Goal: Entertainment & Leisure: Browse casually

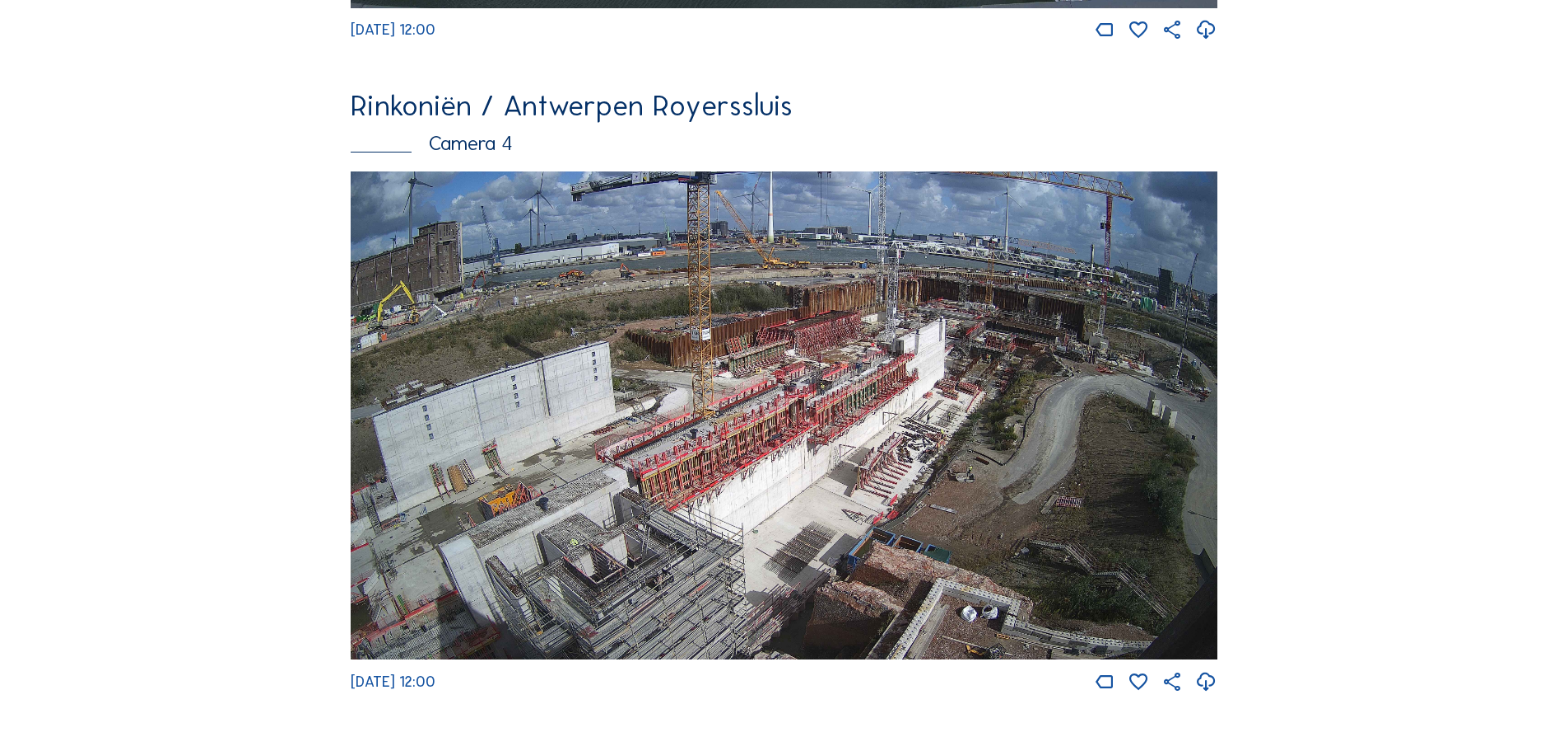
scroll to position [2802, 0]
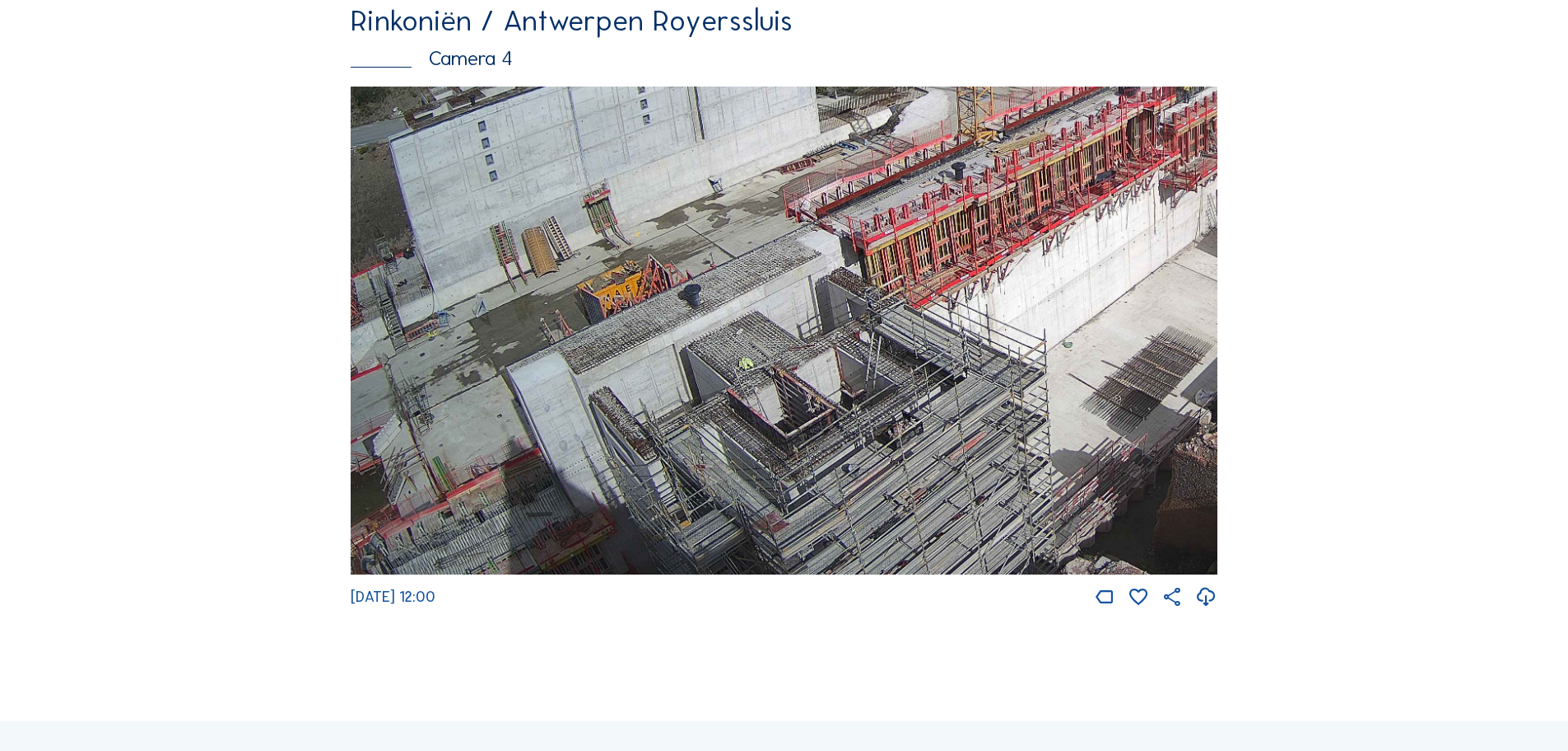
drag, startPoint x: 544, startPoint y: 529, endPoint x: 1257, endPoint y: 169, distance: 798.7
drag, startPoint x: 704, startPoint y: 463, endPoint x: 741, endPoint y: 269, distance: 197.5
click at [741, 269] on img at bounding box center [784, 330] width 867 height 488
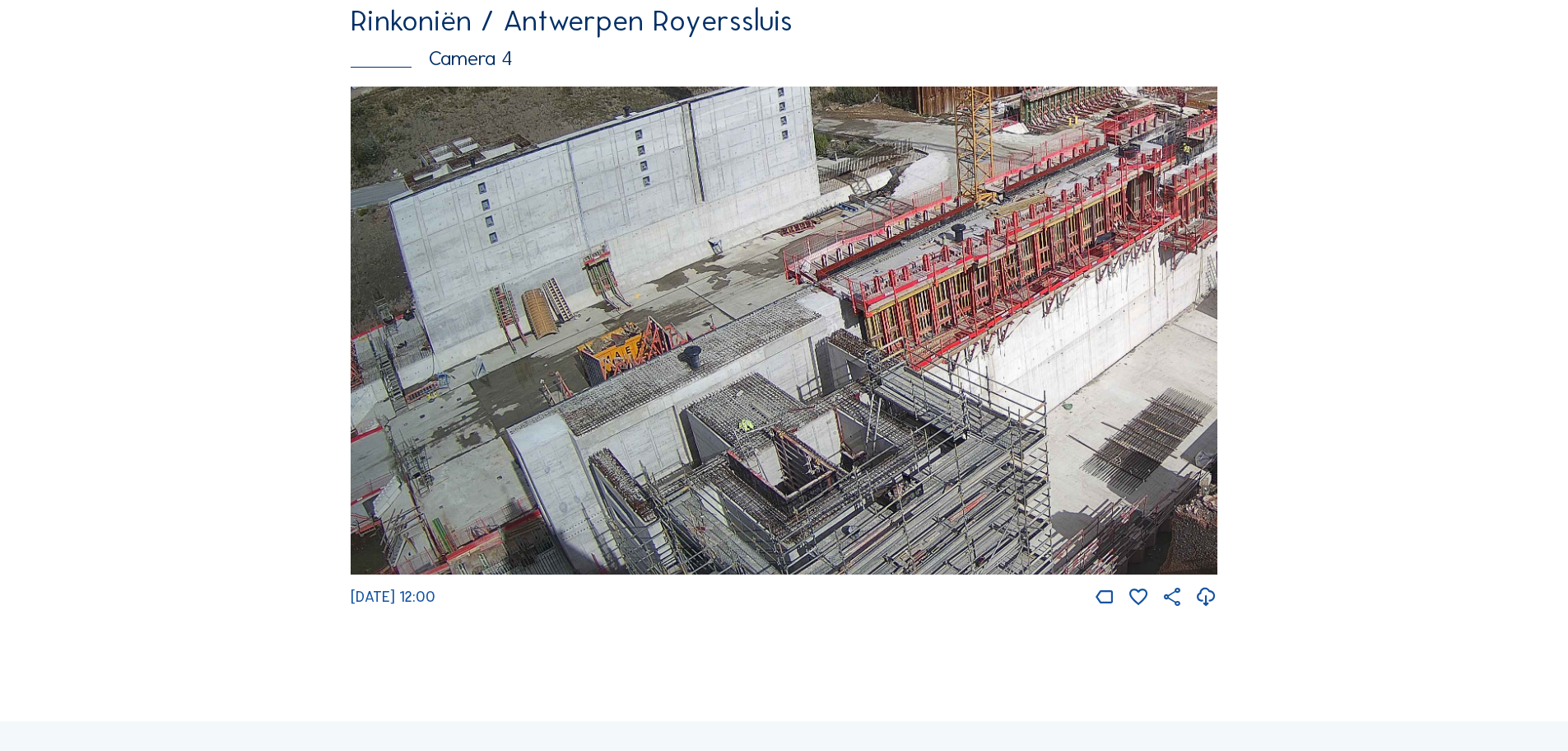
drag, startPoint x: 948, startPoint y: 441, endPoint x: 1002, endPoint y: 488, distance: 71.6
click at [1002, 488] on img at bounding box center [784, 330] width 867 height 488
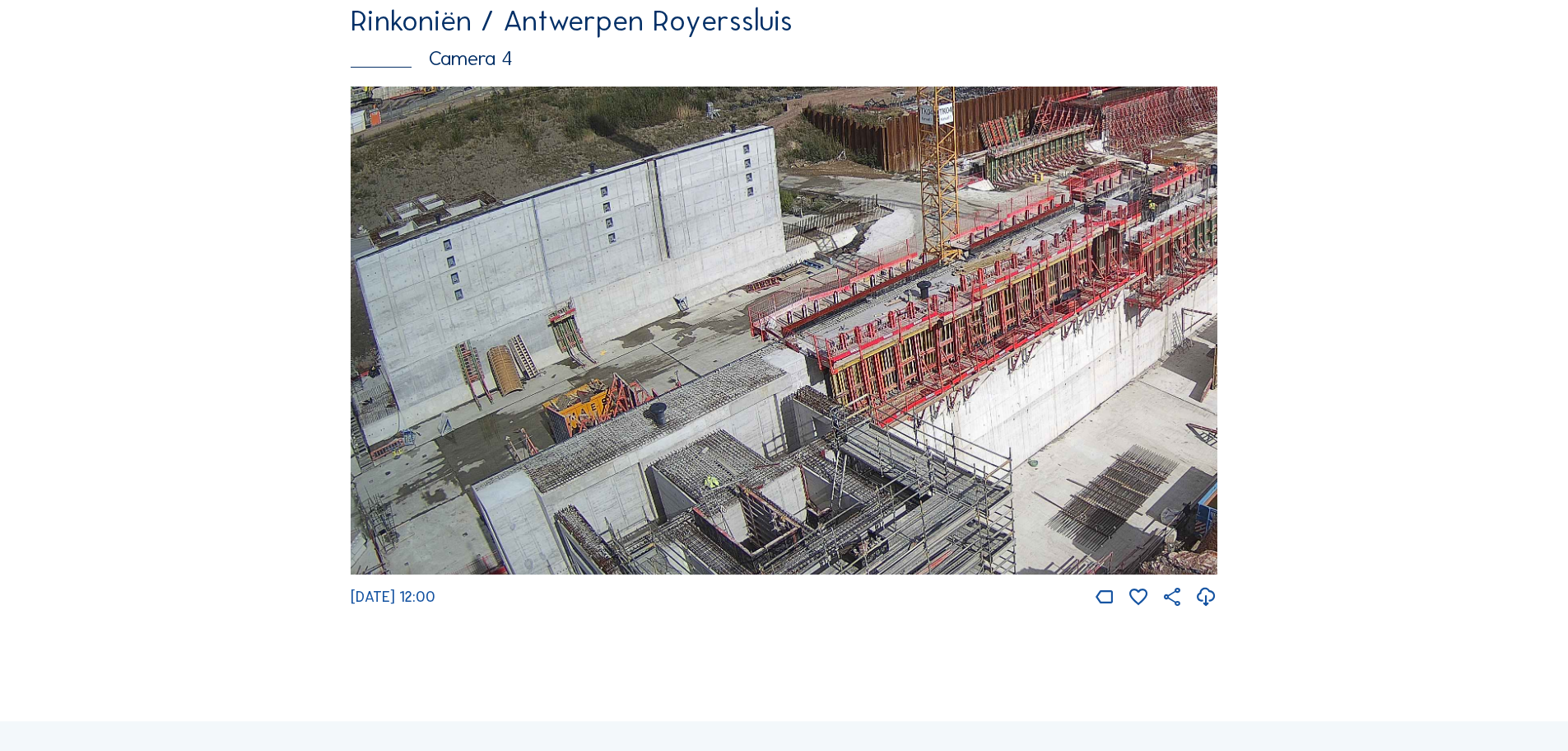
drag, startPoint x: 931, startPoint y: 384, endPoint x: 919, endPoint y: 396, distance: 17.0
click at [919, 396] on img at bounding box center [784, 330] width 867 height 488
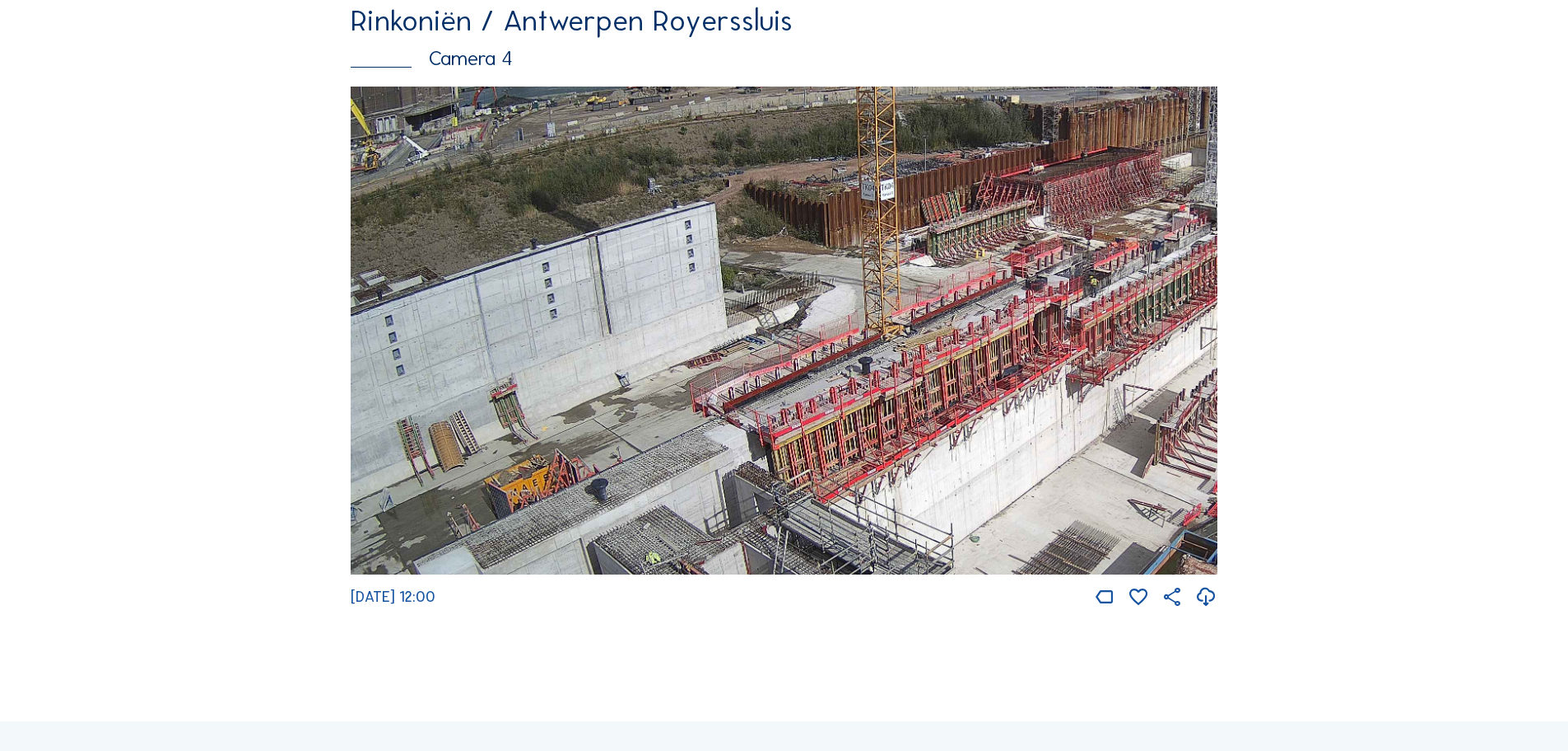
drag, startPoint x: 1132, startPoint y: 265, endPoint x: 1054, endPoint y: 336, distance: 105.5
click at [1054, 336] on img at bounding box center [784, 330] width 867 height 488
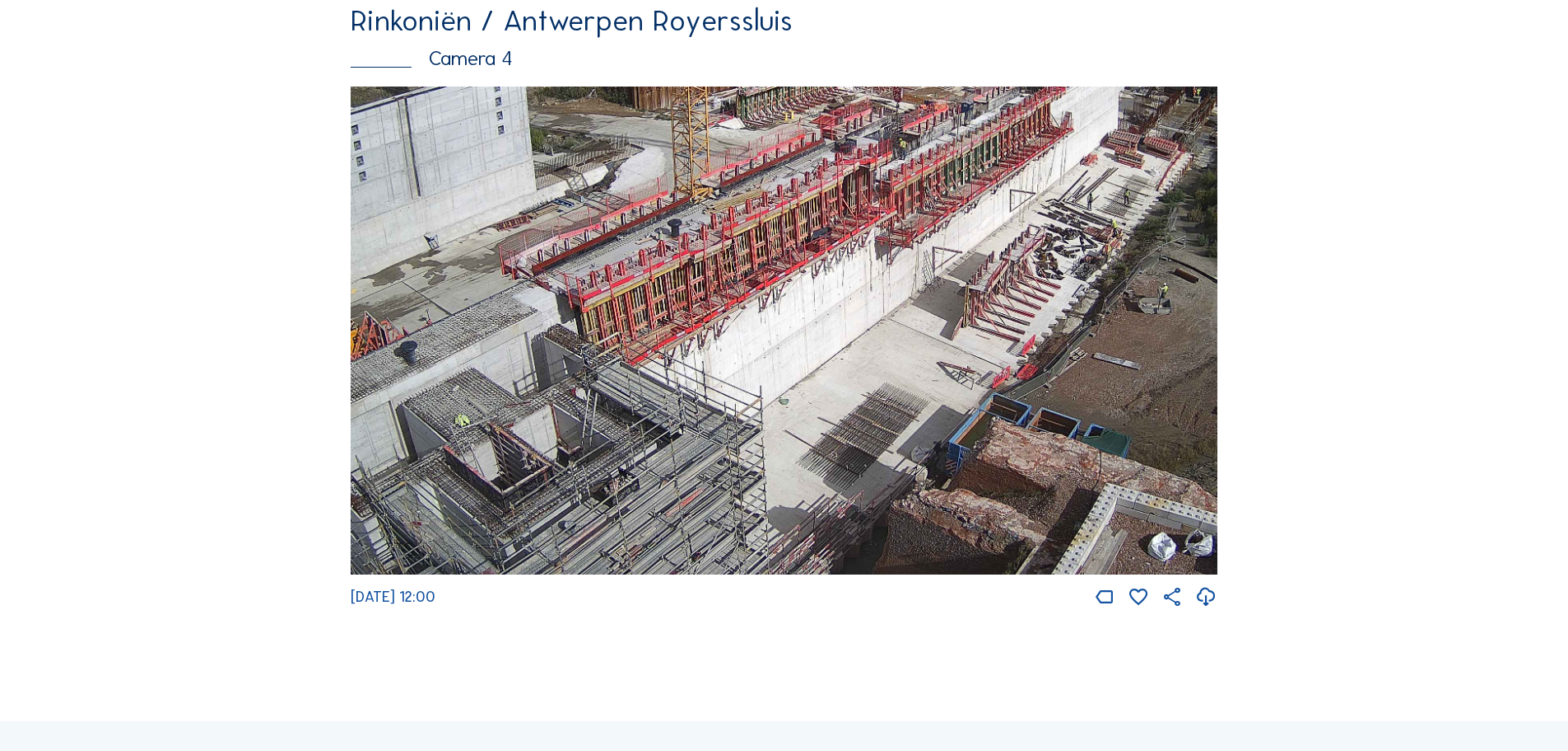
drag, startPoint x: 997, startPoint y: 396, endPoint x: 832, endPoint y: 232, distance: 232.6
click at [832, 232] on img at bounding box center [784, 330] width 867 height 488
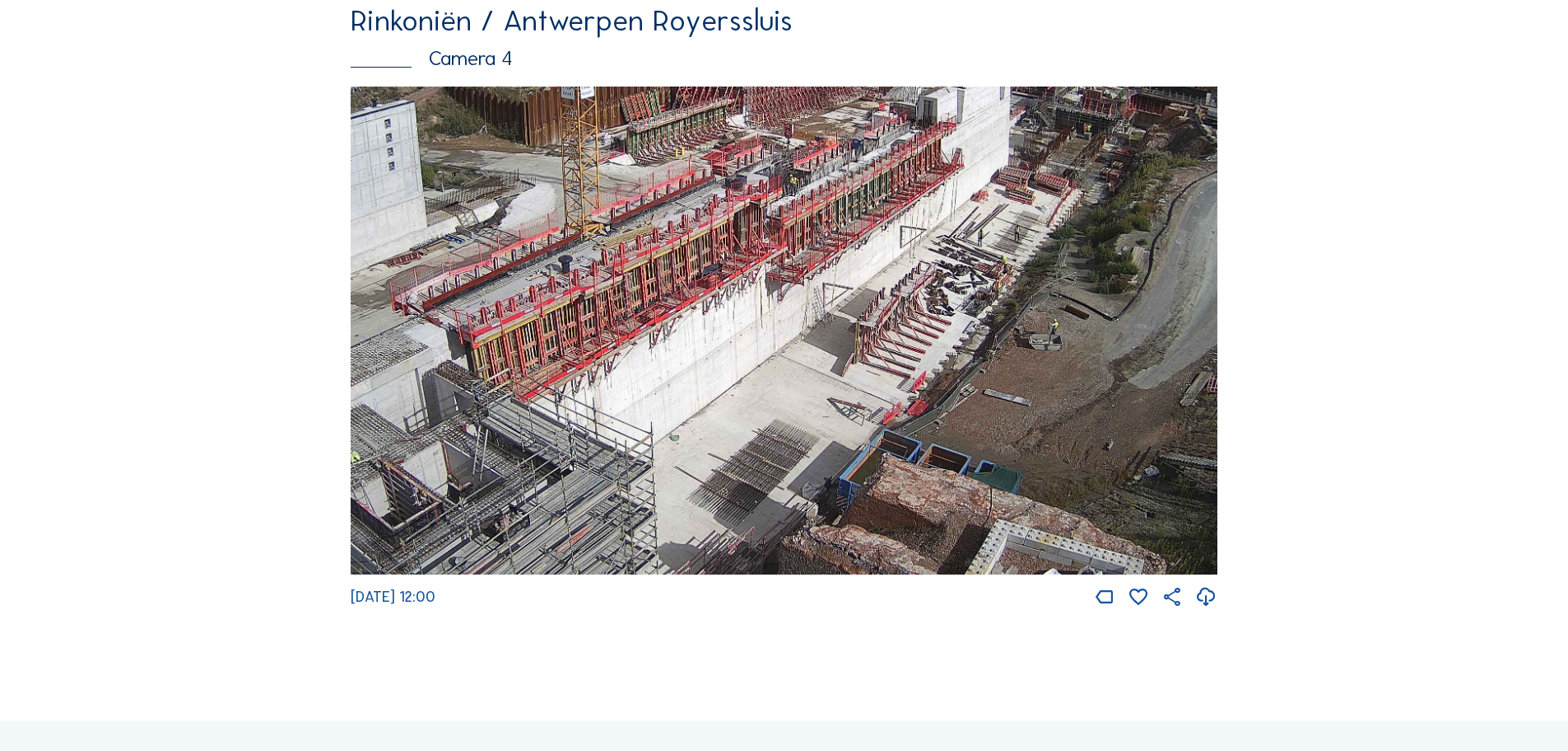
drag, startPoint x: 1060, startPoint y: 287, endPoint x: 938, endPoint y: 335, distance: 131.1
click at [938, 335] on img at bounding box center [784, 330] width 867 height 488
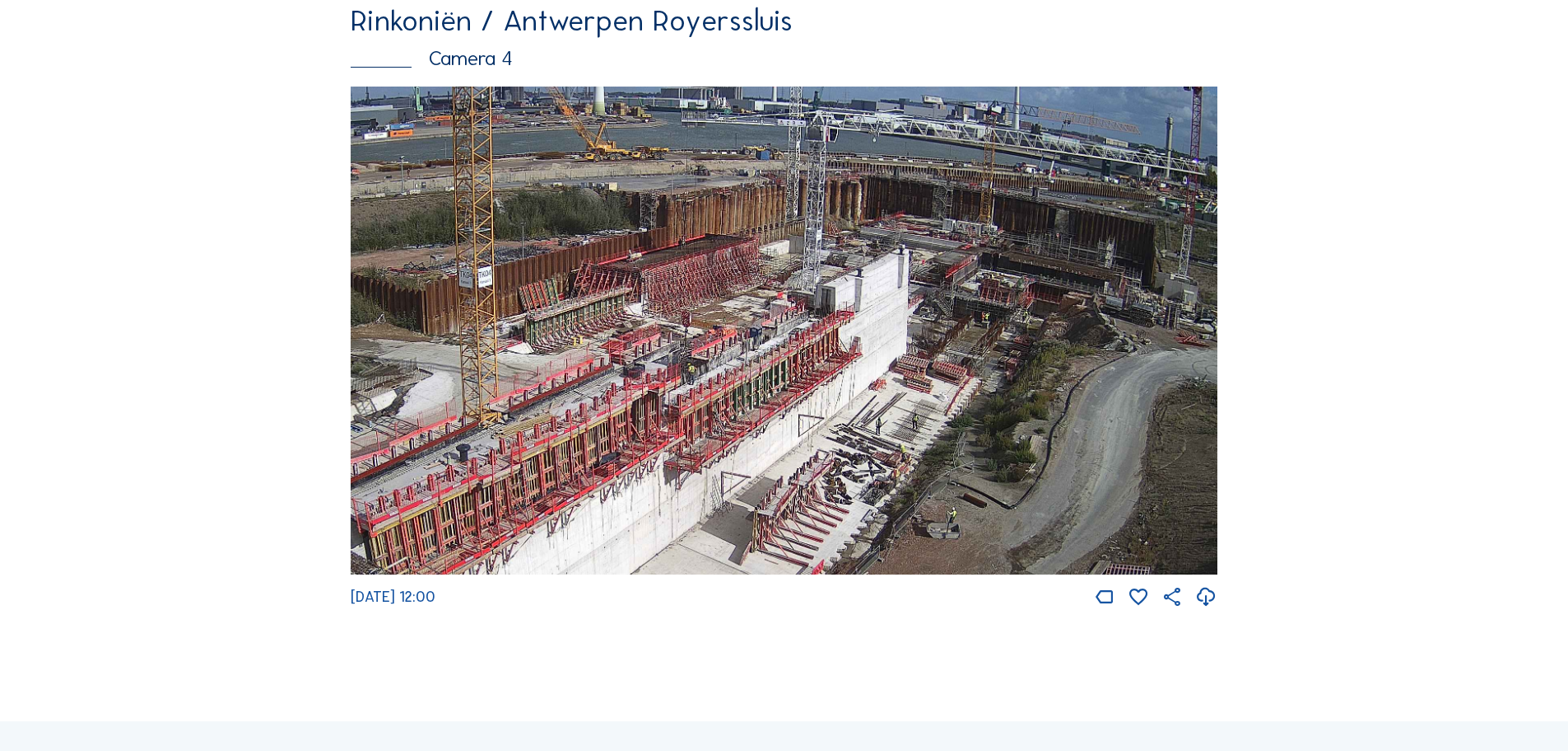
drag, startPoint x: 1077, startPoint y: 294, endPoint x: 993, endPoint y: 477, distance: 201.4
click at [993, 477] on img at bounding box center [784, 330] width 867 height 488
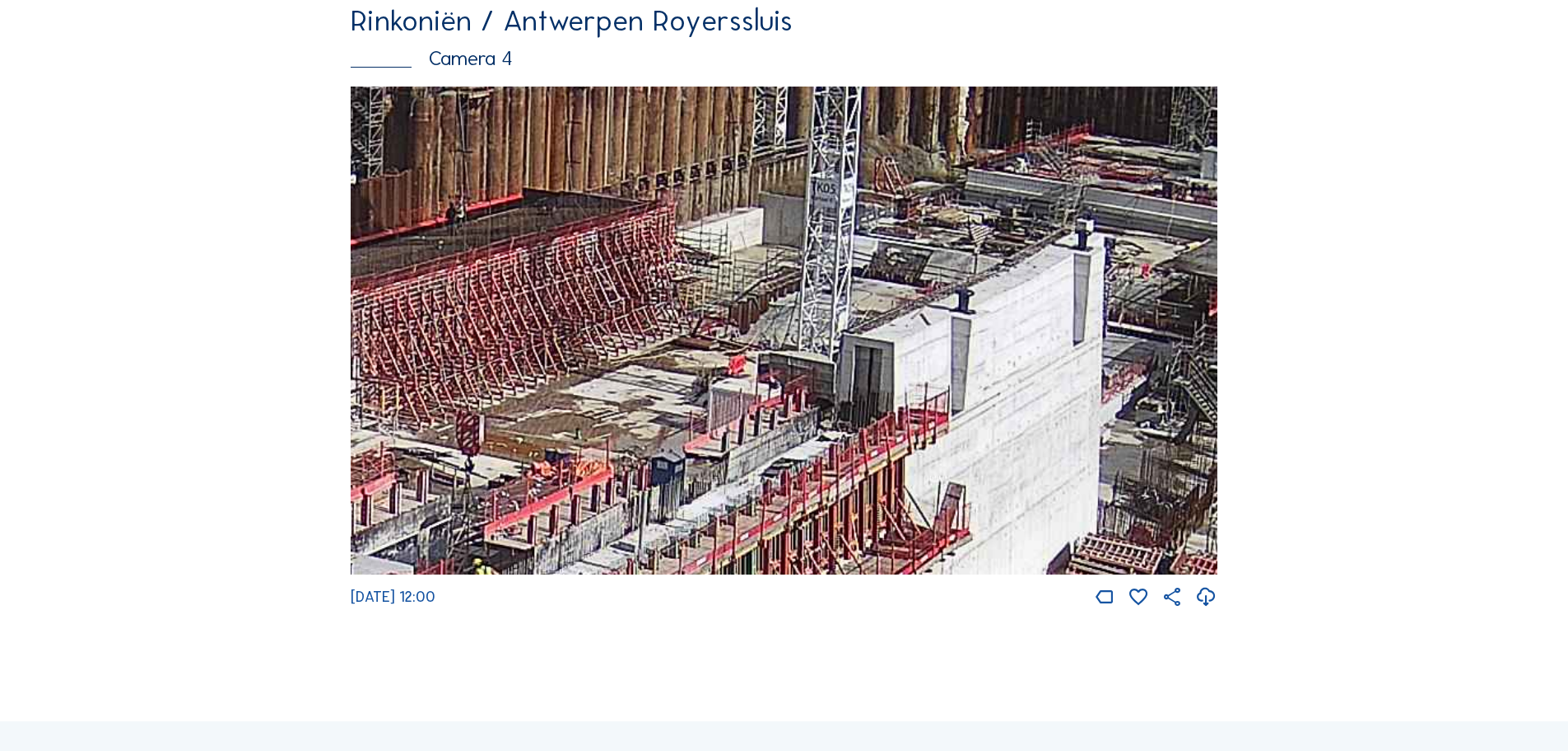
drag, startPoint x: 914, startPoint y: 300, endPoint x: 780, endPoint y: 446, distance: 198.2
click at [780, 446] on img at bounding box center [784, 330] width 867 height 488
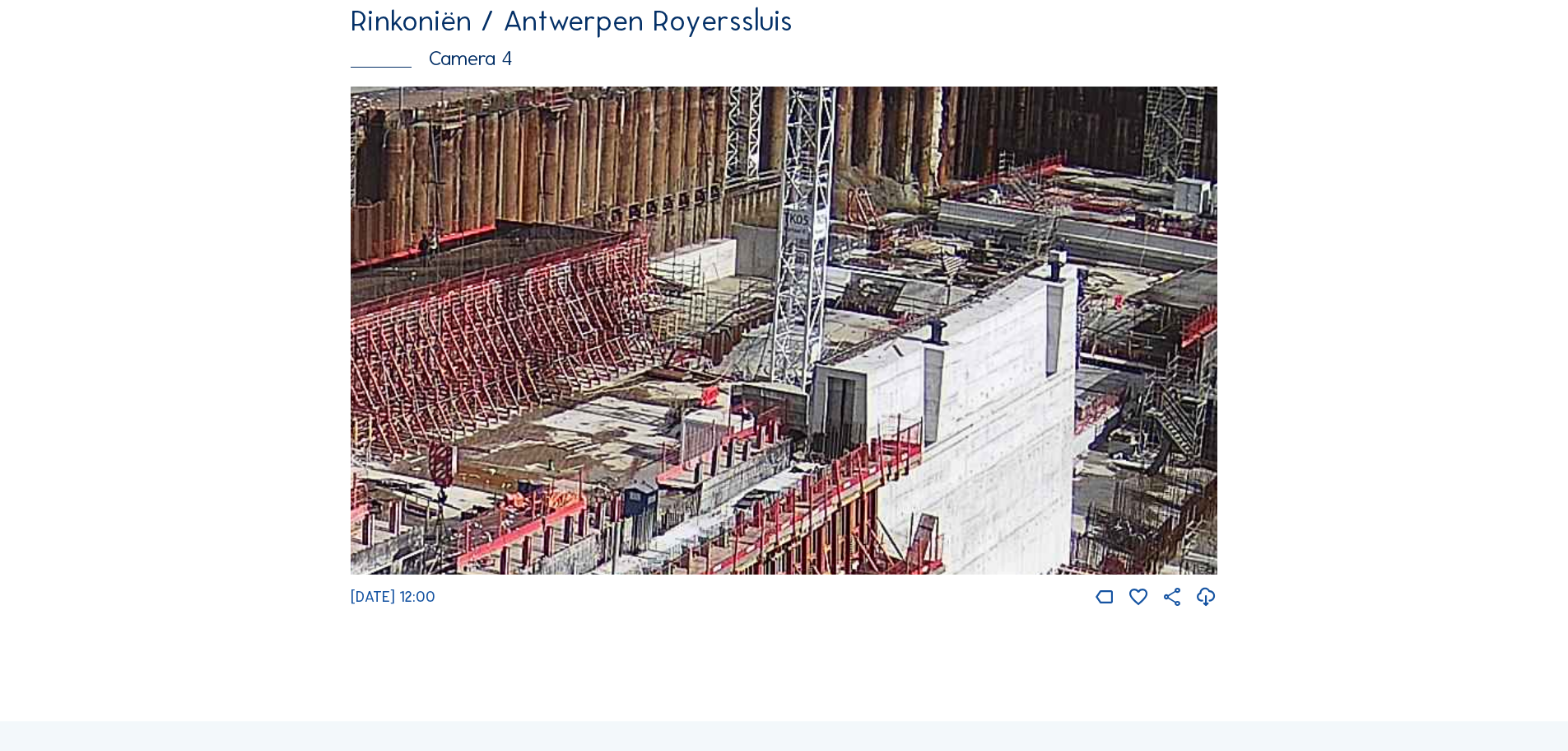
drag, startPoint x: 978, startPoint y: 304, endPoint x: 951, endPoint y: 335, distance: 41.1
click at [951, 335] on img at bounding box center [784, 330] width 867 height 488
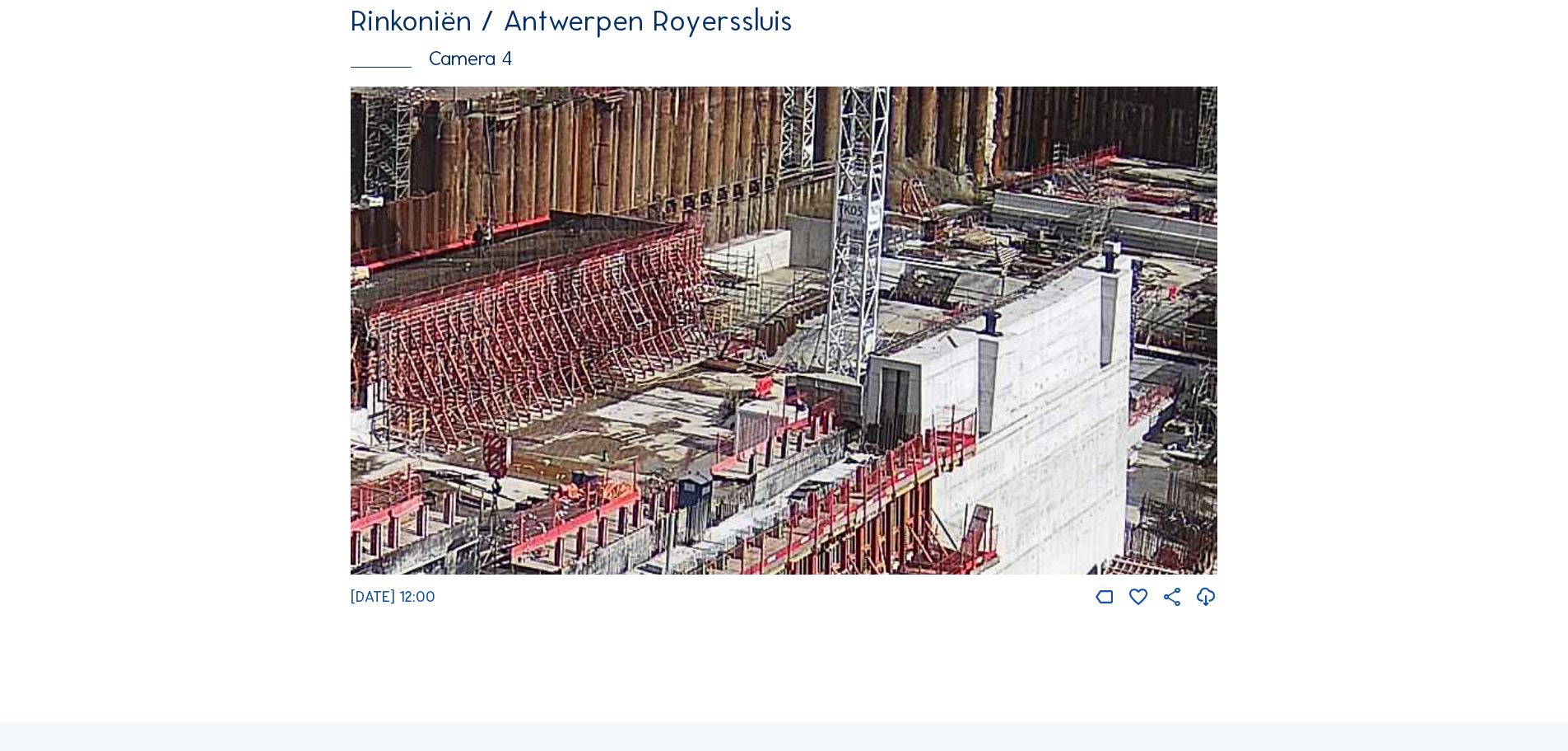
drag, startPoint x: 520, startPoint y: 414, endPoint x: 550, endPoint y: 396, distance: 35.0
click at [550, 398] on img at bounding box center [784, 330] width 867 height 488
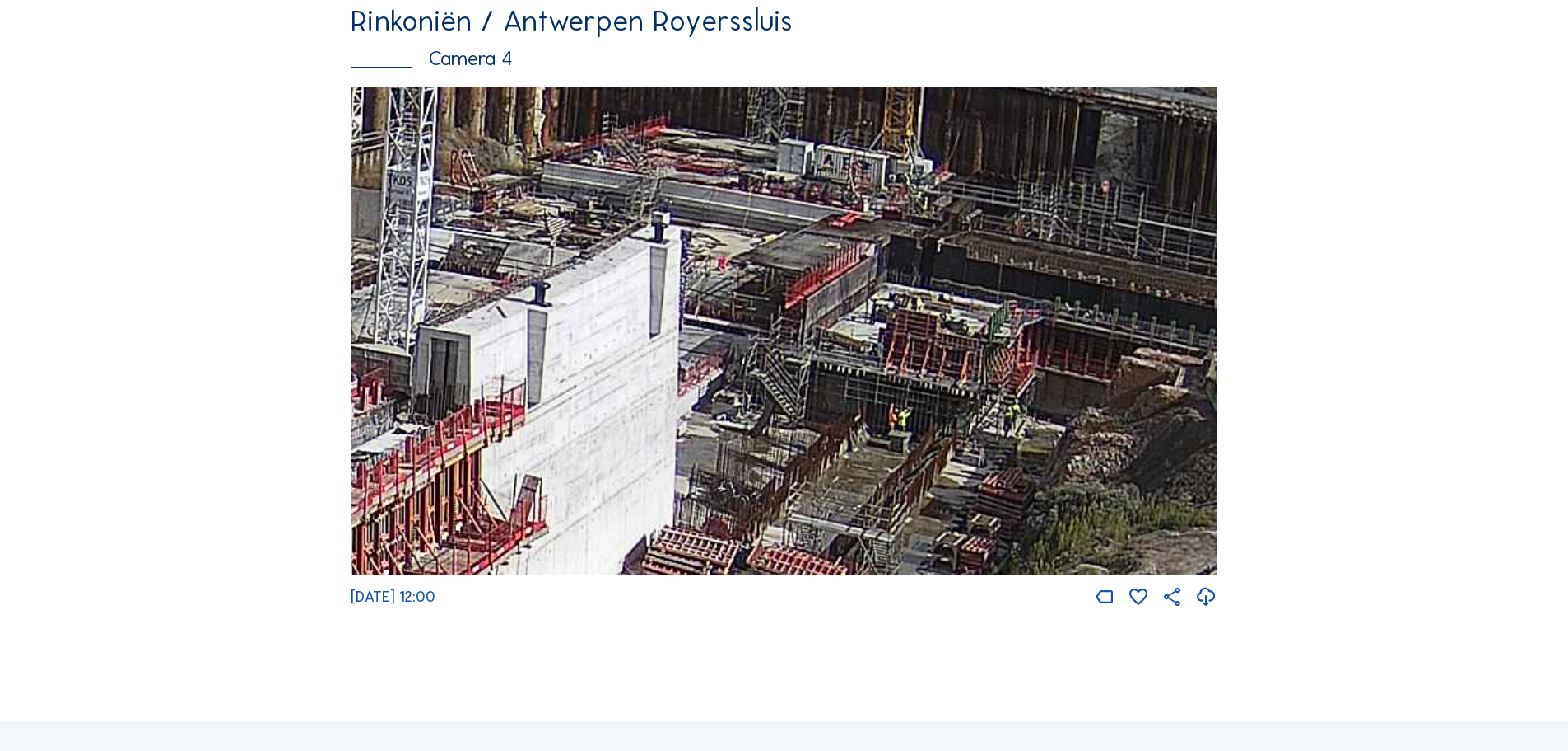
drag, startPoint x: 1027, startPoint y: 364, endPoint x: 599, endPoint y: 342, distance: 428.6
click at [599, 342] on img at bounding box center [784, 330] width 867 height 488
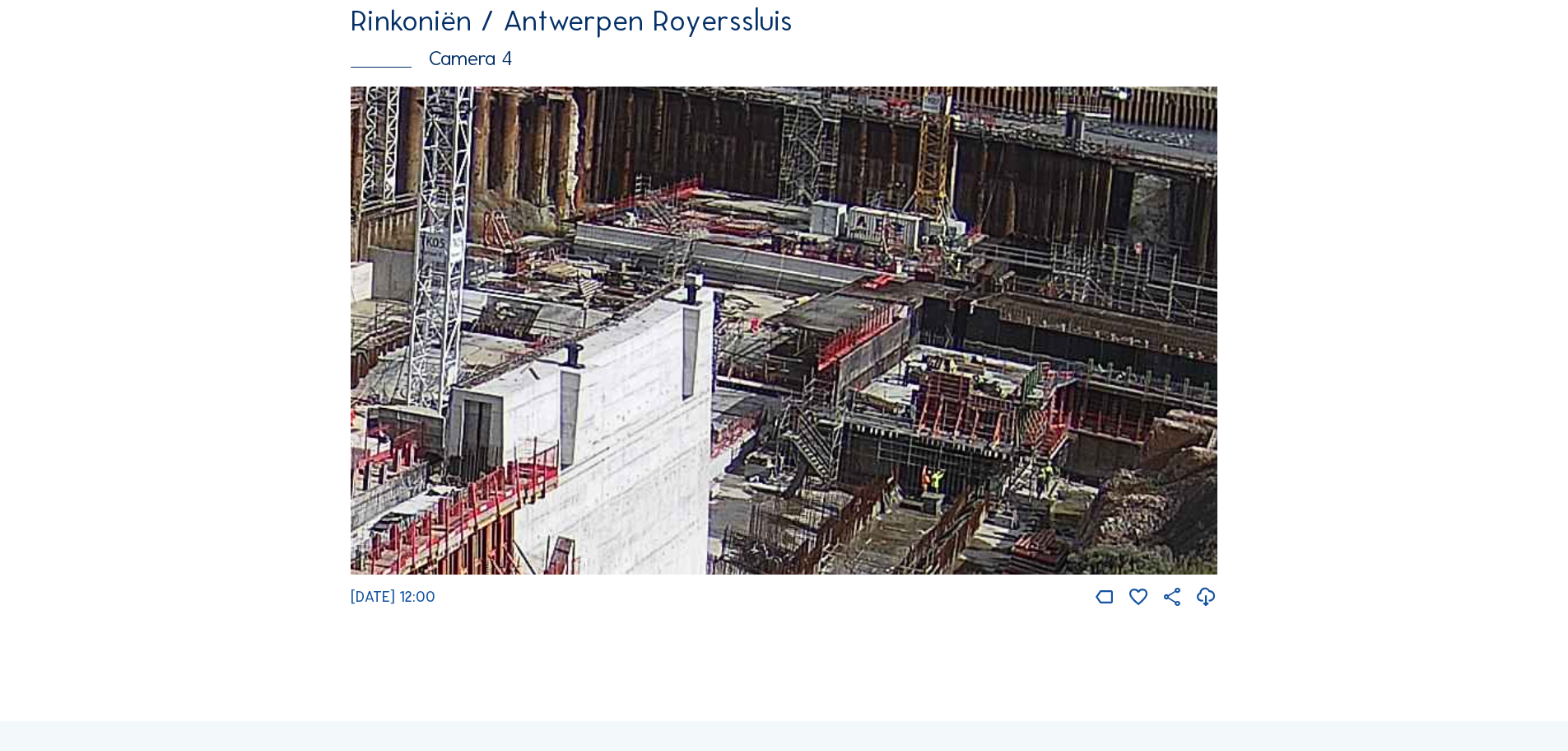
drag, startPoint x: 978, startPoint y: 338, endPoint x: 1011, endPoint y: 400, distance: 70.2
click at [1011, 400] on img at bounding box center [784, 330] width 867 height 488
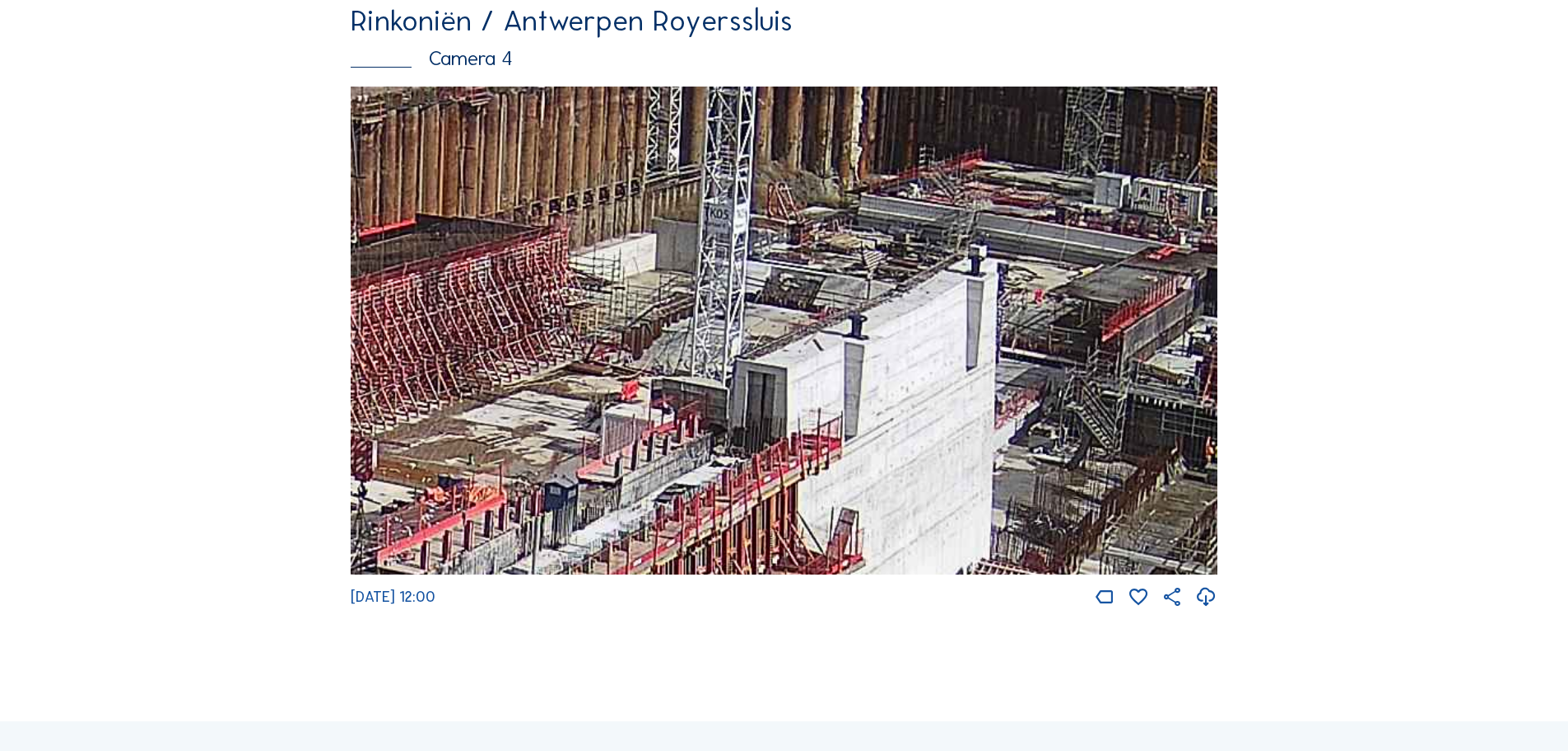
drag, startPoint x: 528, startPoint y: 368, endPoint x: 788, endPoint y: 348, distance: 260.8
click at [788, 348] on img at bounding box center [784, 330] width 867 height 488
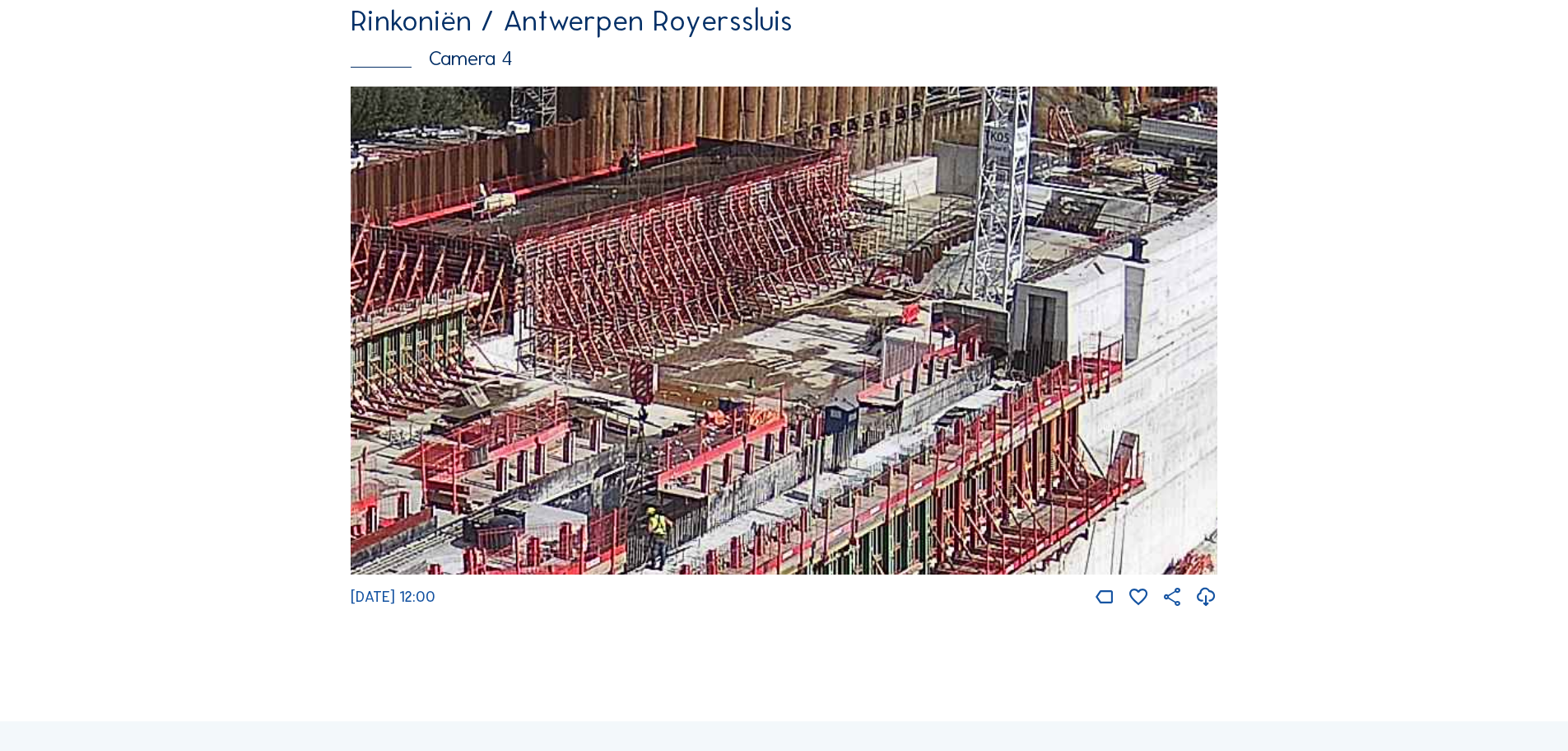
drag, startPoint x: 695, startPoint y: 351, endPoint x: 977, endPoint y: 275, distance: 292.1
click at [977, 275] on img at bounding box center [784, 330] width 867 height 488
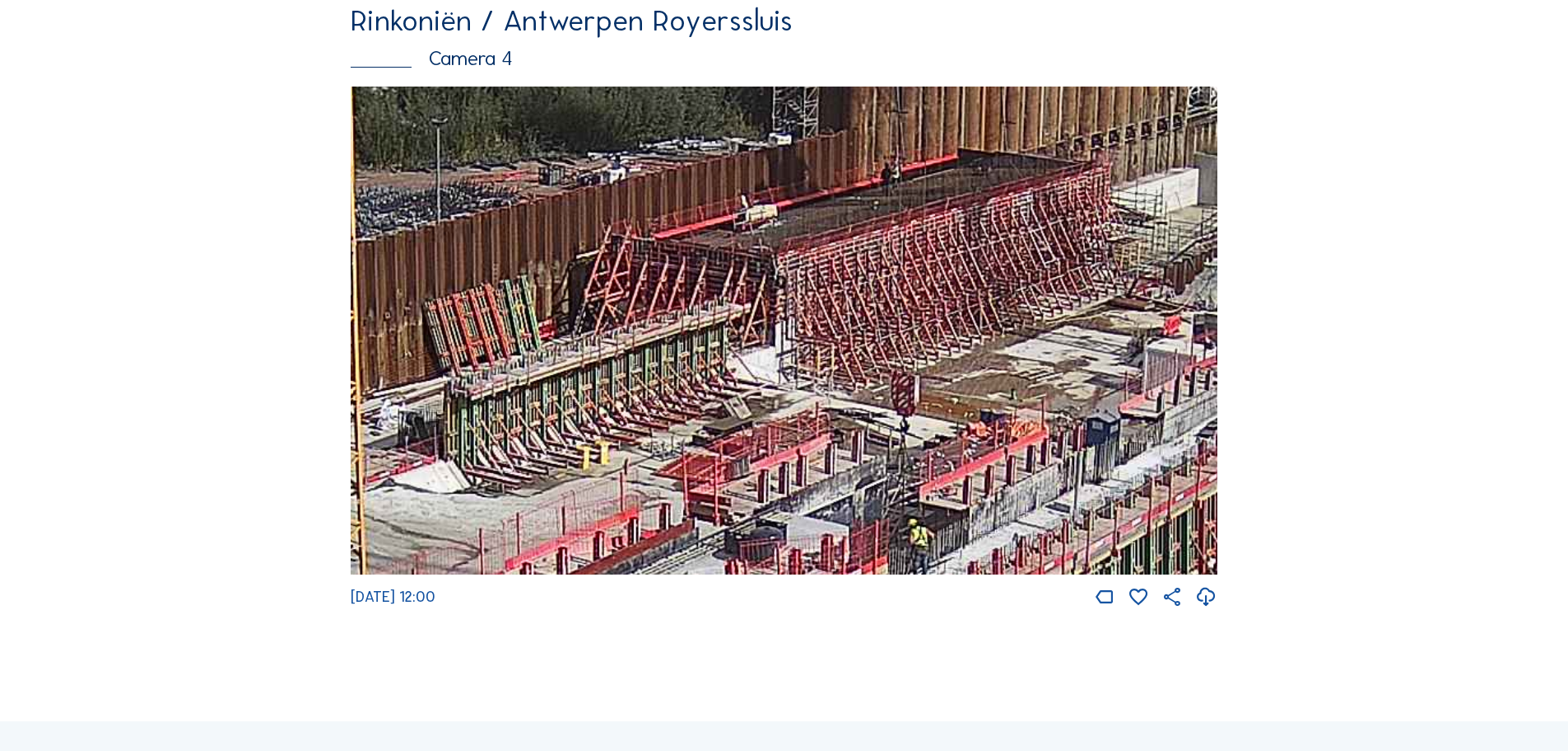
drag, startPoint x: 777, startPoint y: 303, endPoint x: 922, endPoint y: 334, distance: 148.3
click at [922, 334] on img at bounding box center [784, 330] width 867 height 488
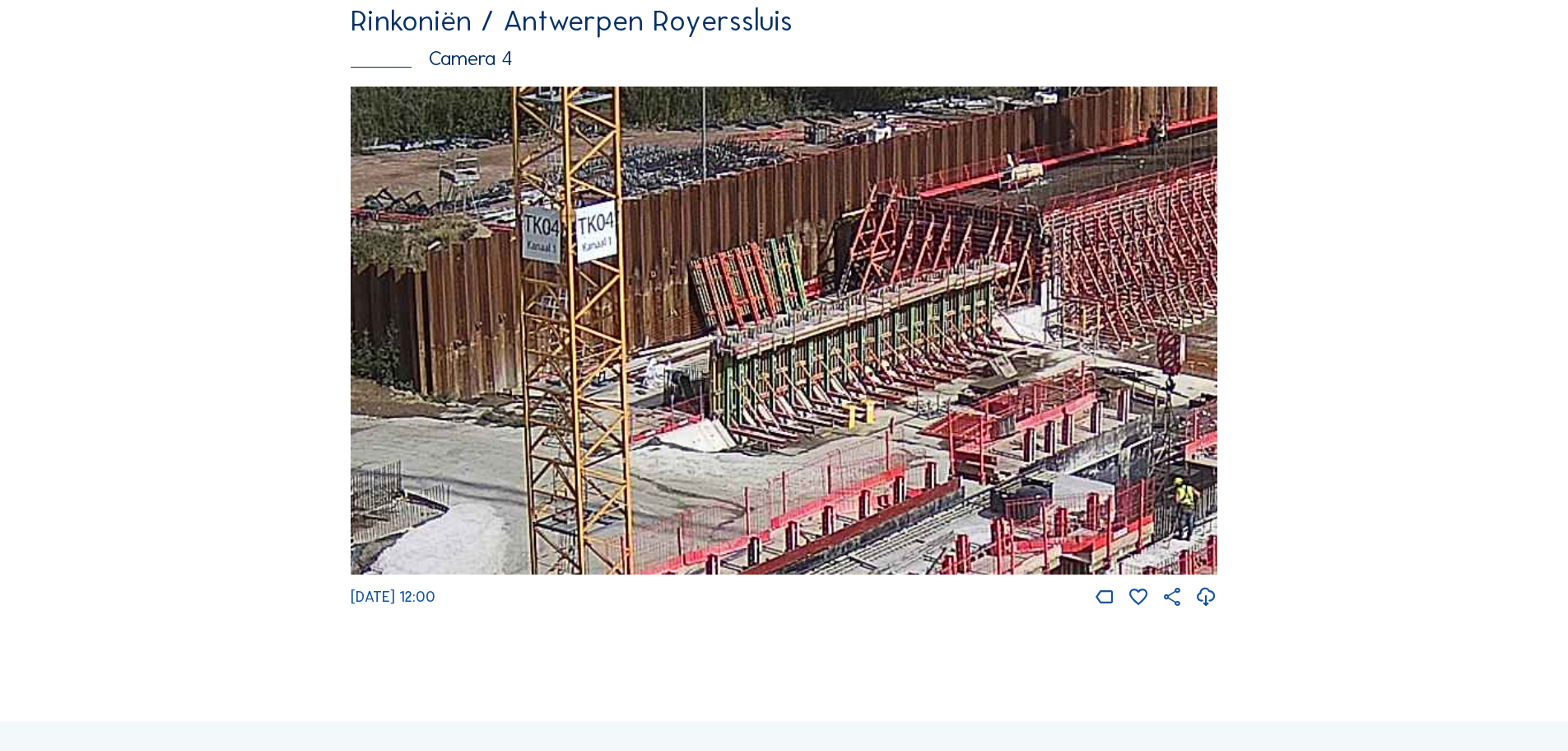
drag, startPoint x: 640, startPoint y: 394, endPoint x: 894, endPoint y: 351, distance: 257.6
click at [894, 351] on img at bounding box center [784, 330] width 867 height 488
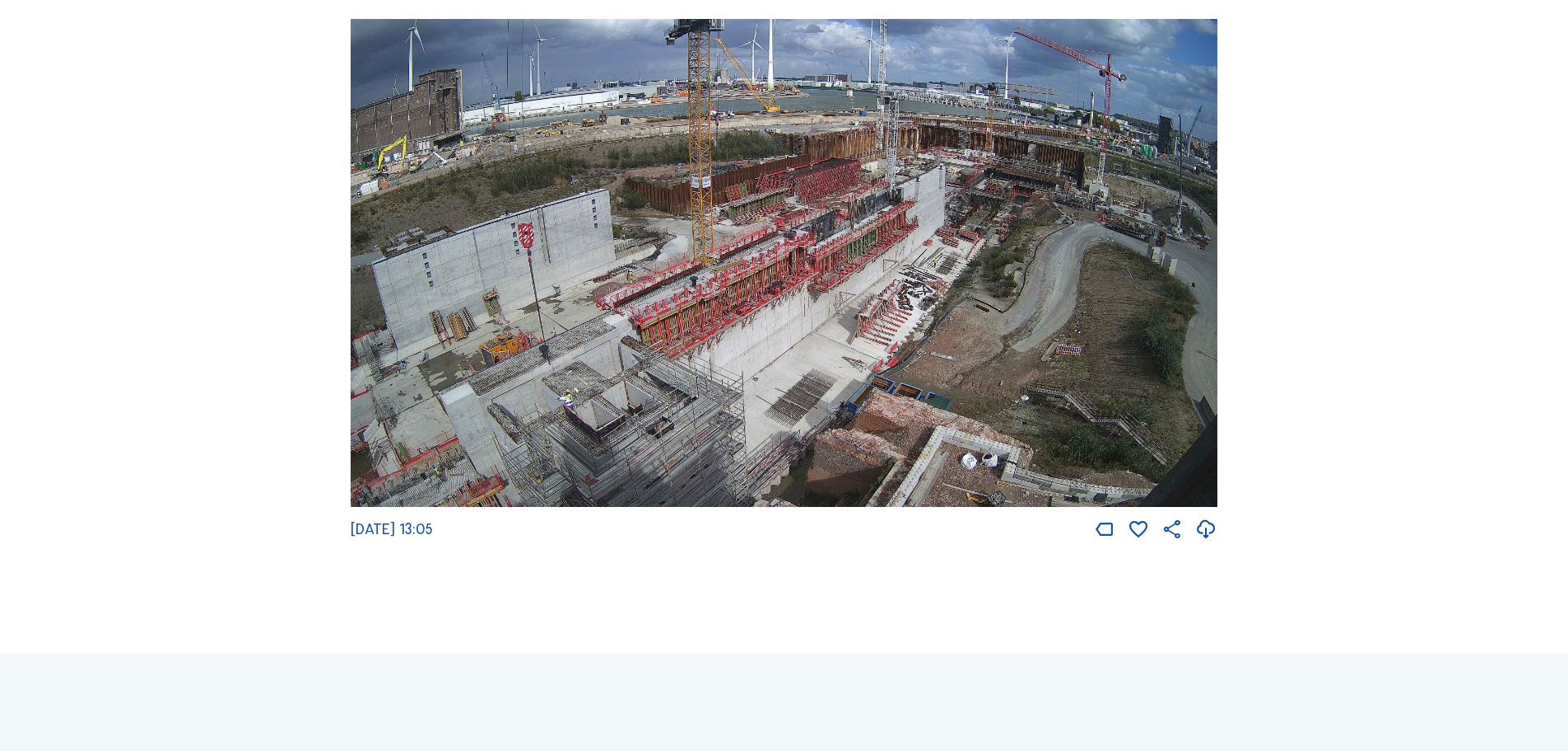
scroll to position [2802, 0]
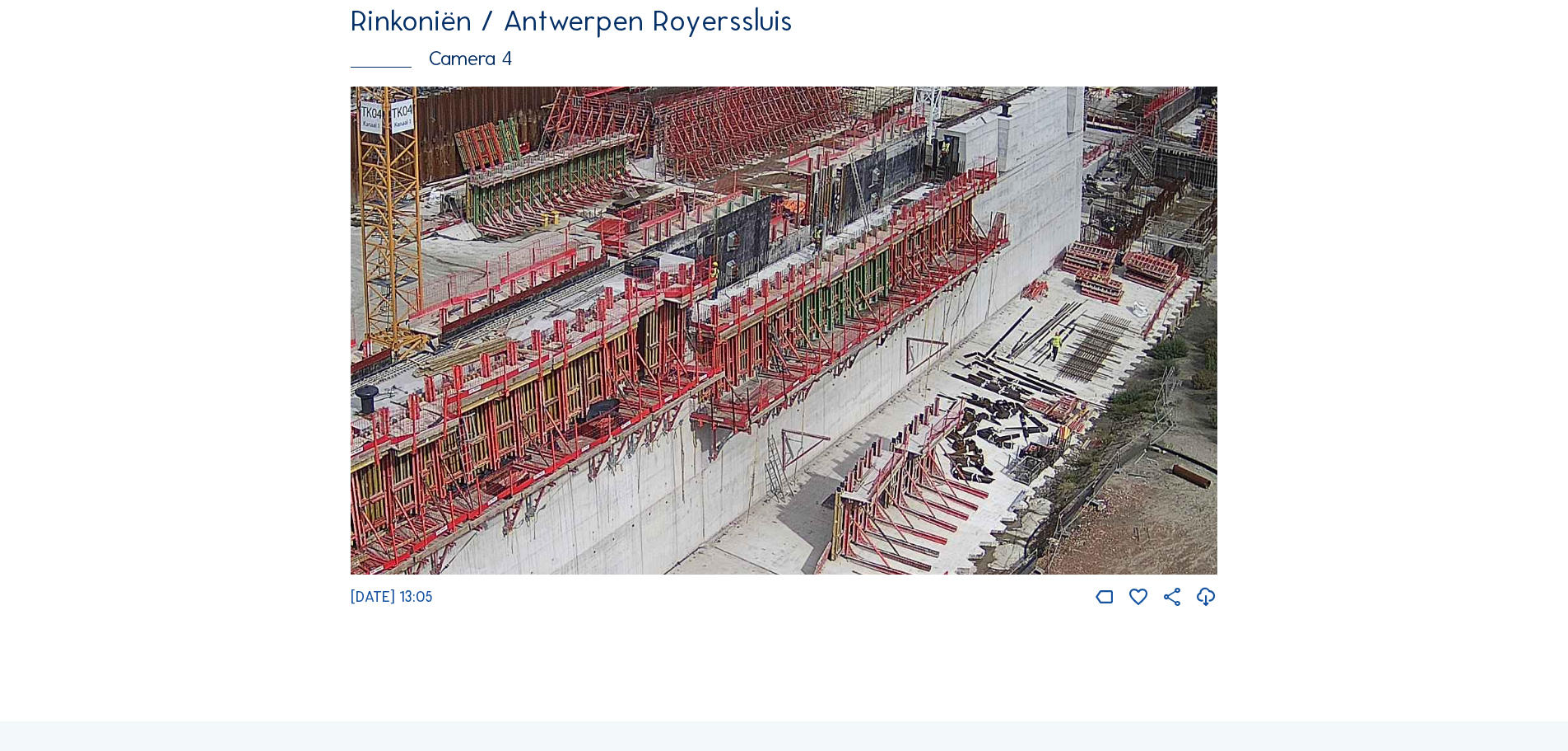
drag, startPoint x: 985, startPoint y: 400, endPoint x: 638, endPoint y: 398, distance: 347.0
click at [638, 398] on img at bounding box center [784, 330] width 867 height 488
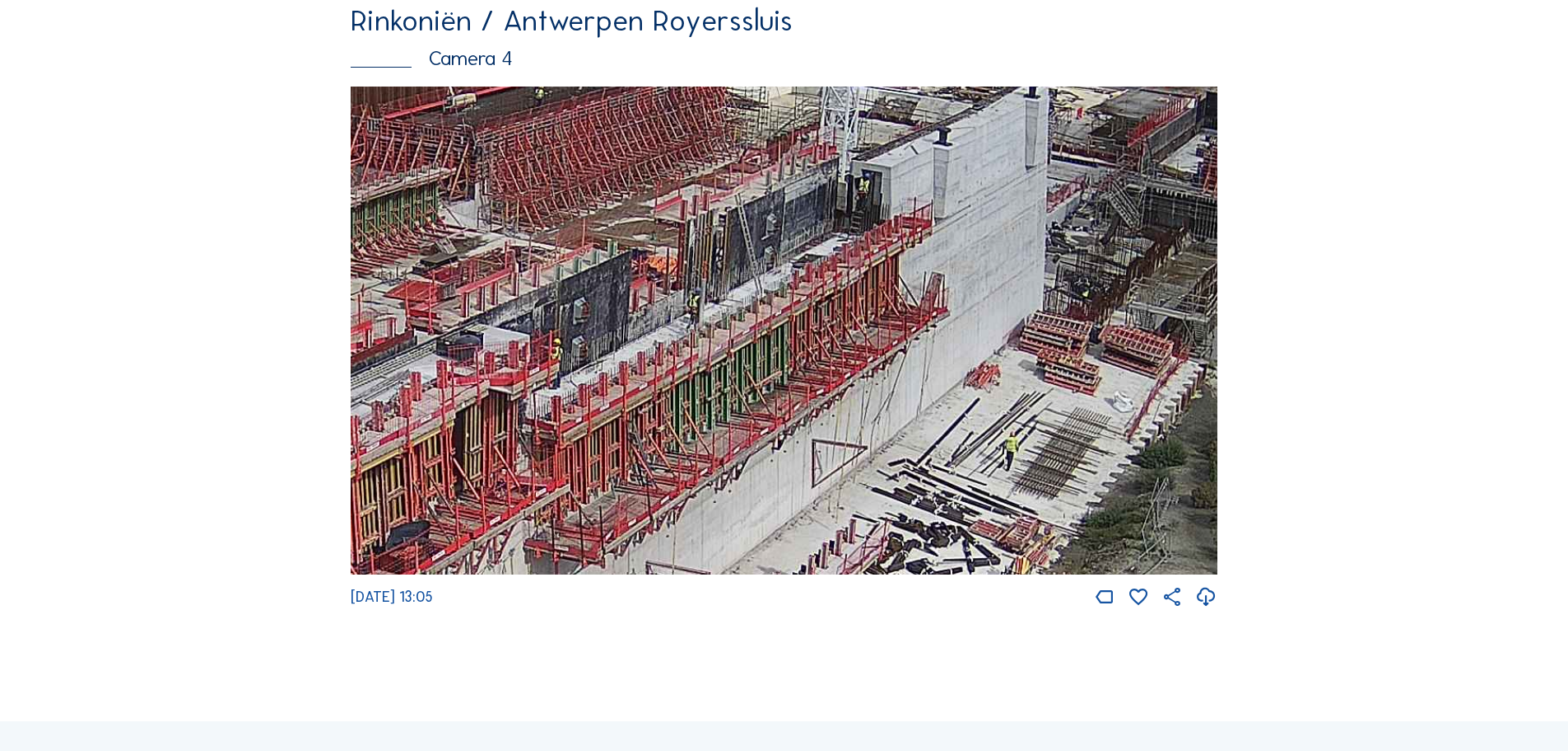
drag, startPoint x: 912, startPoint y: 329, endPoint x: 855, endPoint y: 366, distance: 68.0
click at [855, 366] on img at bounding box center [784, 330] width 867 height 488
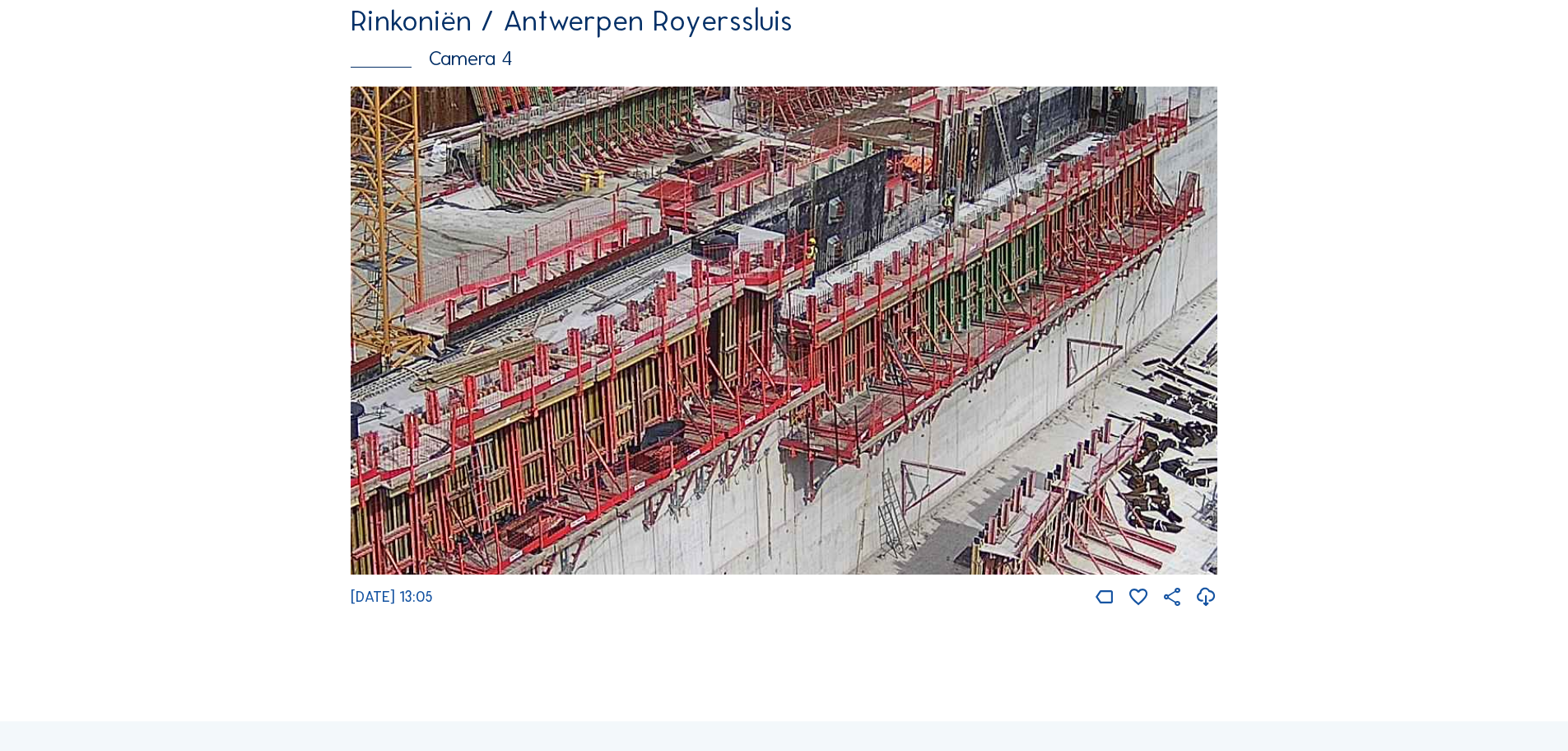
drag, startPoint x: 774, startPoint y: 376, endPoint x: 1030, endPoint y: 275, distance: 275.2
click at [1030, 275] on img at bounding box center [784, 330] width 867 height 488
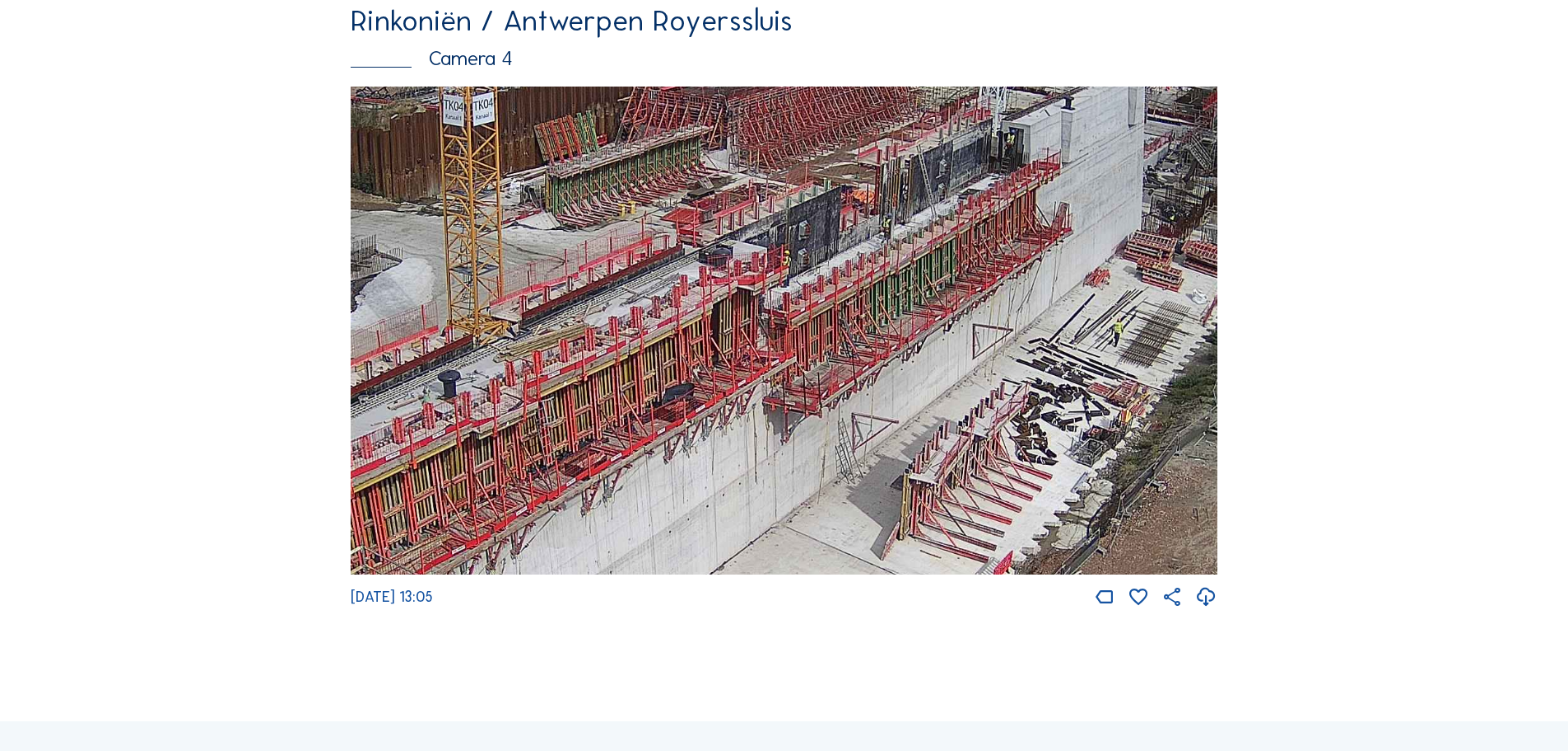
drag, startPoint x: 741, startPoint y: 457, endPoint x: 704, endPoint y: 446, distance: 38.6
click at [704, 446] on img at bounding box center [784, 330] width 867 height 488
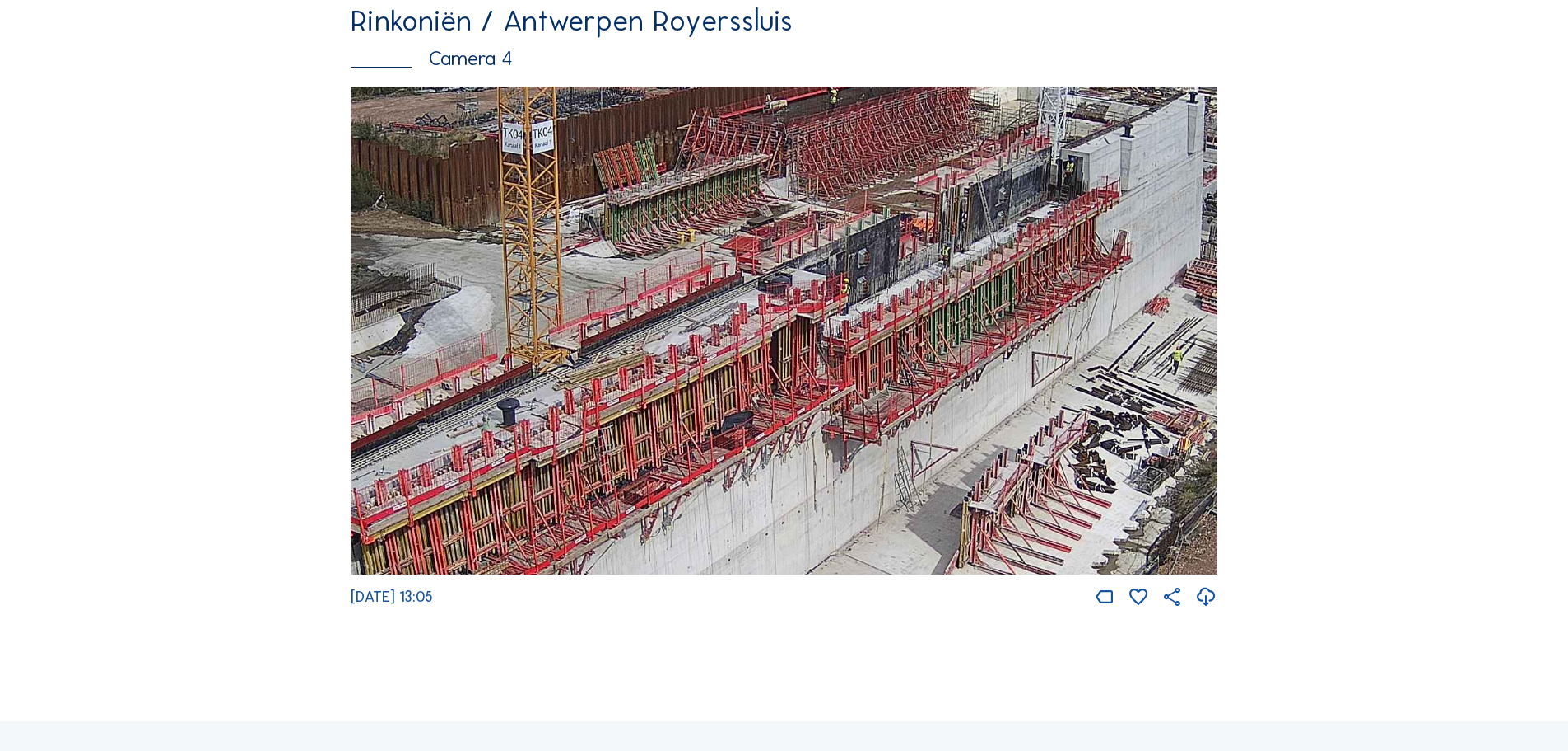
drag, startPoint x: 991, startPoint y: 330, endPoint x: 1179, endPoint y: 261, distance: 200.3
click at [1179, 261] on img at bounding box center [784, 330] width 867 height 488
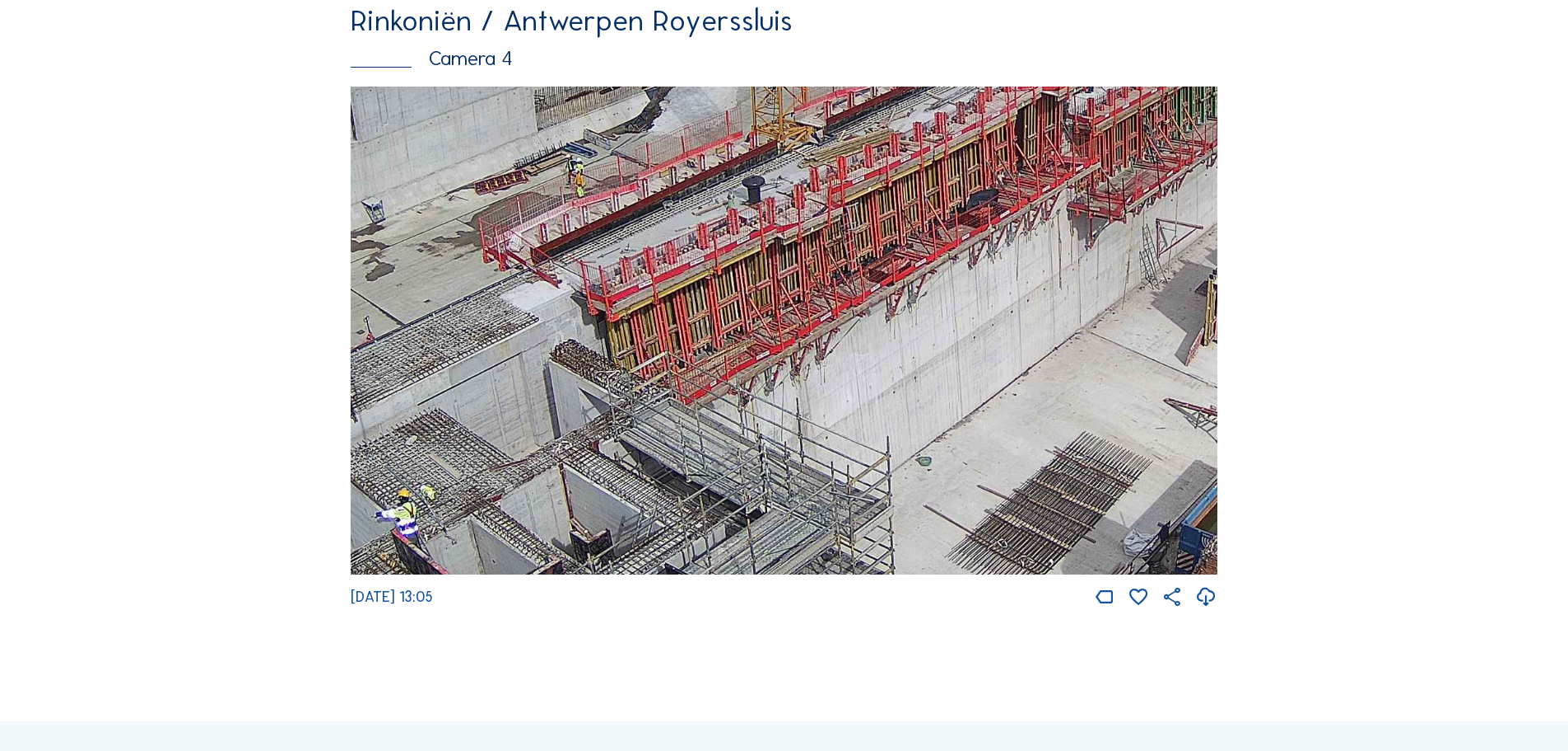
drag, startPoint x: 769, startPoint y: 442, endPoint x: 963, endPoint y: 223, distance: 292.6
click at [963, 223] on img at bounding box center [784, 330] width 867 height 488
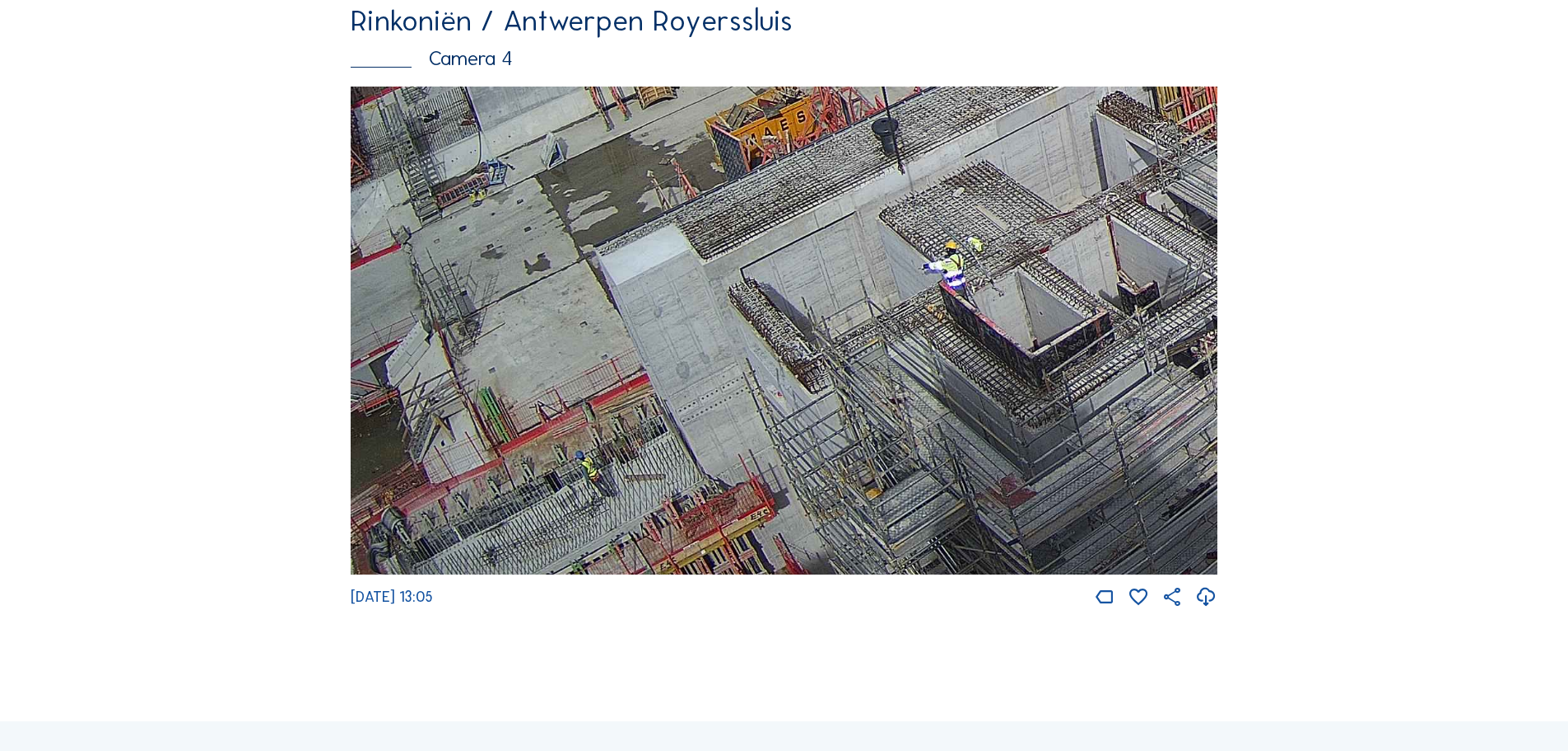
drag, startPoint x: 855, startPoint y: 271, endPoint x: 1104, endPoint y: 108, distance: 297.6
click at [1104, 108] on div "Rinkoniën / Antwerpen Royerssluis Camera 4 Mo 22 Sep 2025 13:05" at bounding box center [784, 307] width 867 height 603
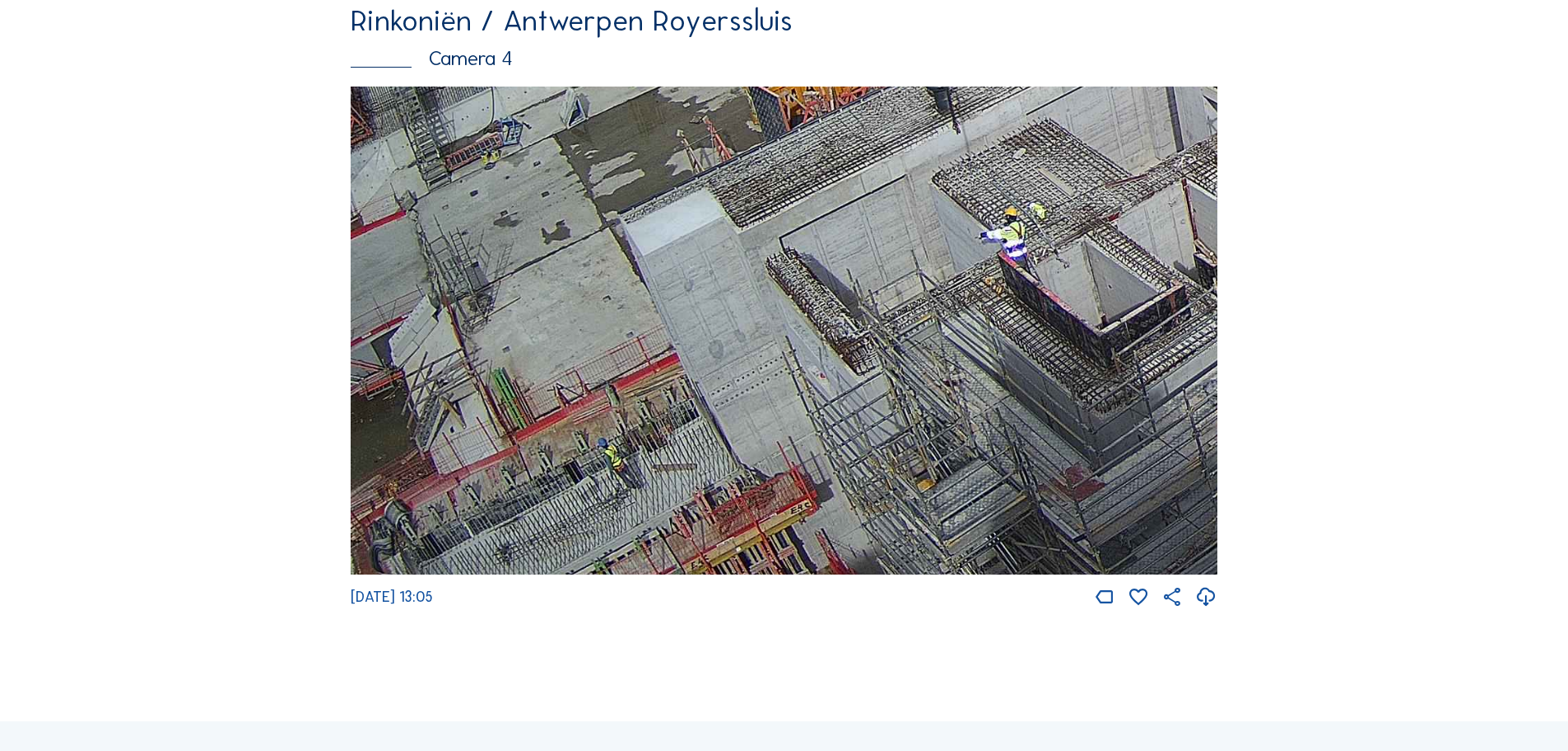
drag, startPoint x: 579, startPoint y: 509, endPoint x: 826, endPoint y: 236, distance: 368.2
click at [826, 236] on img at bounding box center [784, 330] width 867 height 488
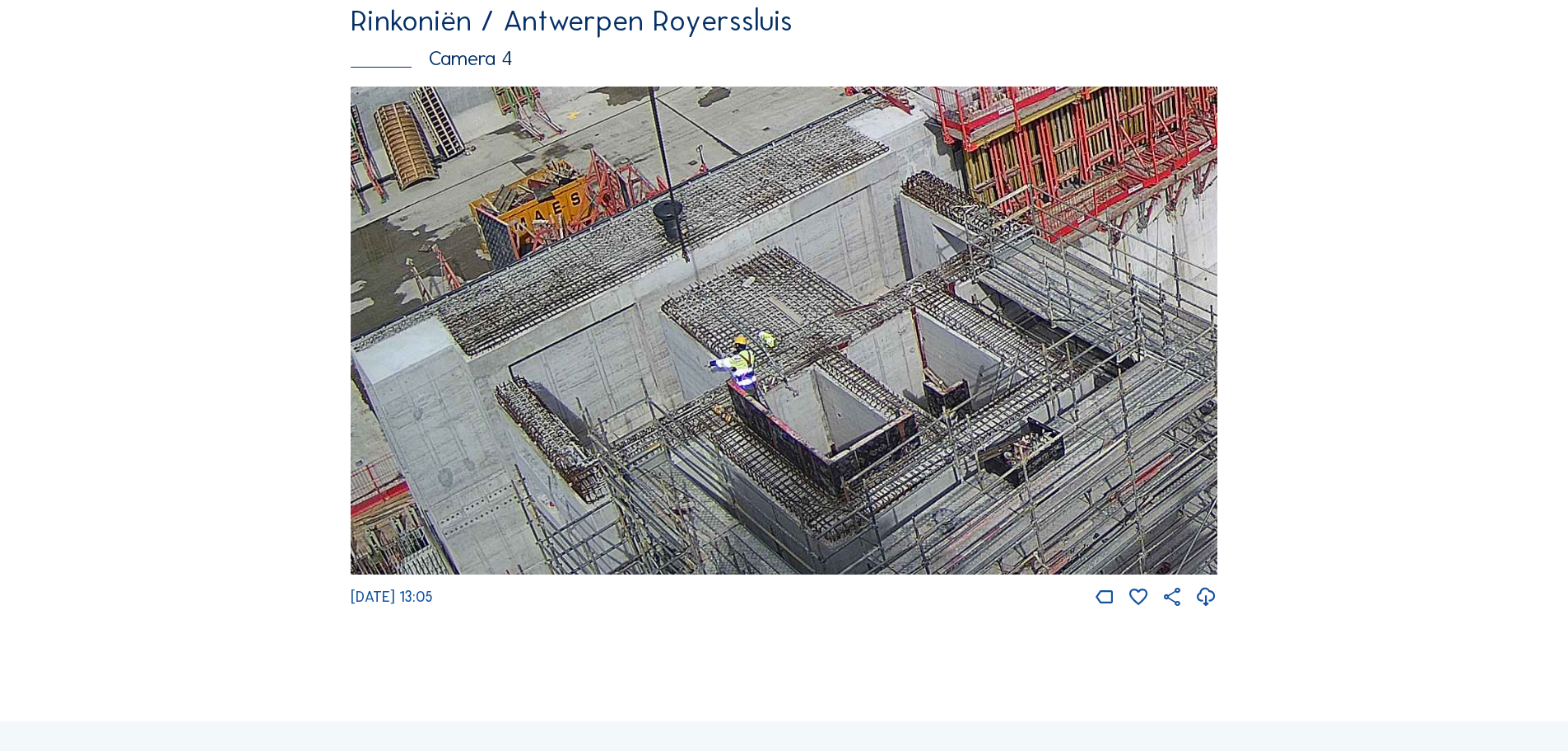
drag, startPoint x: 583, startPoint y: 423, endPoint x: 550, endPoint y: 491, distance: 75.6
click at [550, 491] on img at bounding box center [784, 330] width 867 height 488
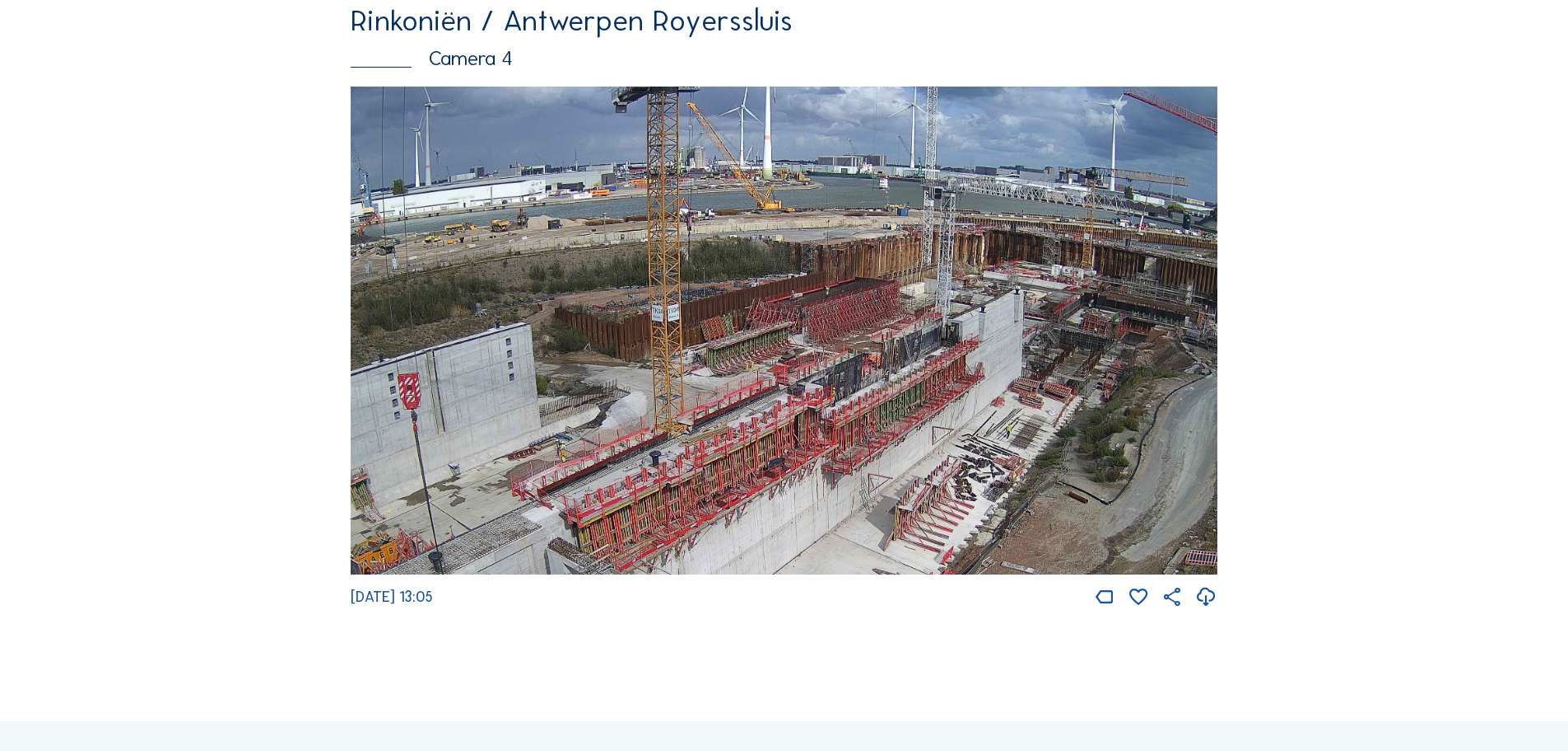
drag, startPoint x: 781, startPoint y: 327, endPoint x: 660, endPoint y: 414, distance: 149.0
click at [660, 414] on img at bounding box center [784, 330] width 867 height 488
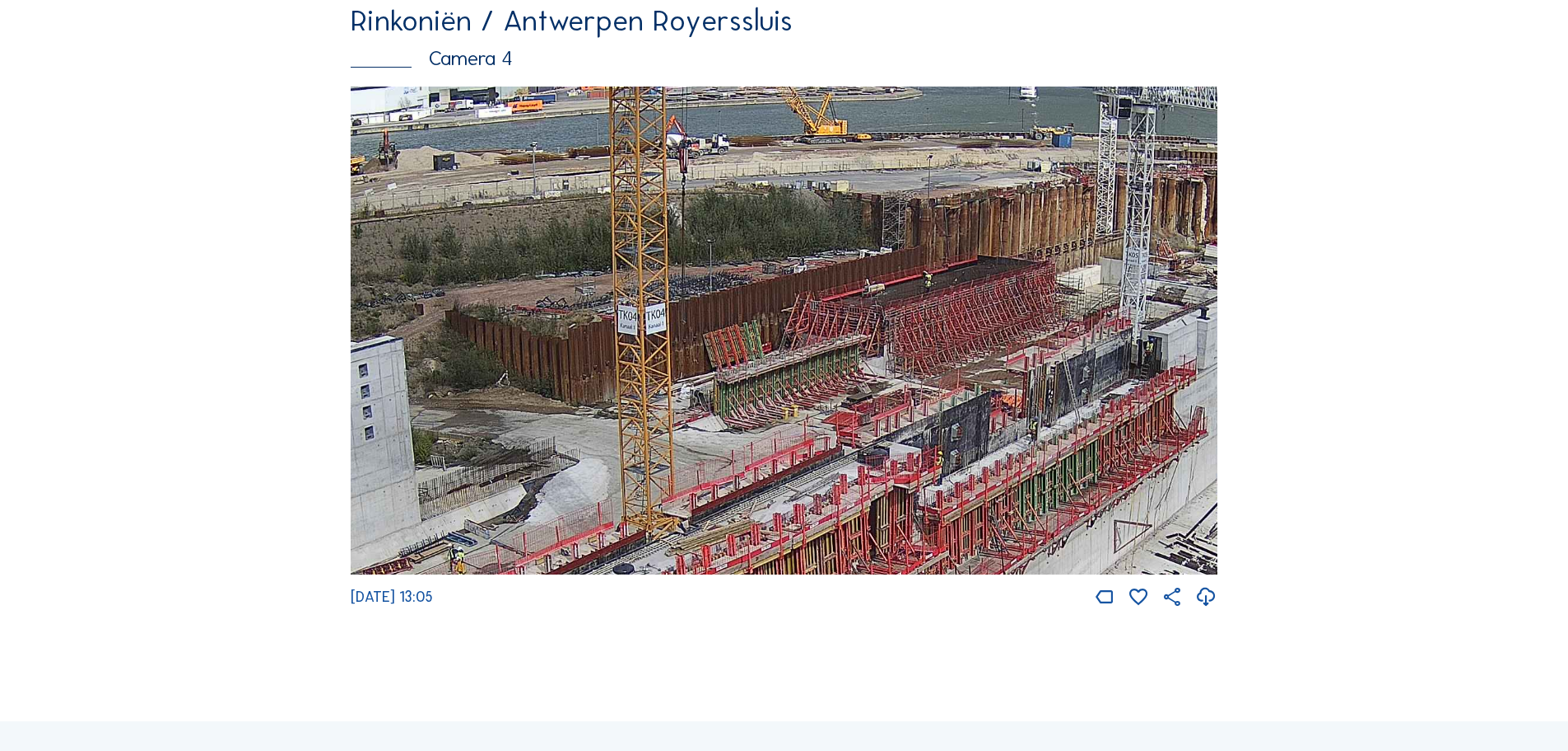
drag, startPoint x: 776, startPoint y: 393, endPoint x: 751, endPoint y: 423, distance: 39.1
click at [751, 423] on img at bounding box center [784, 330] width 867 height 488
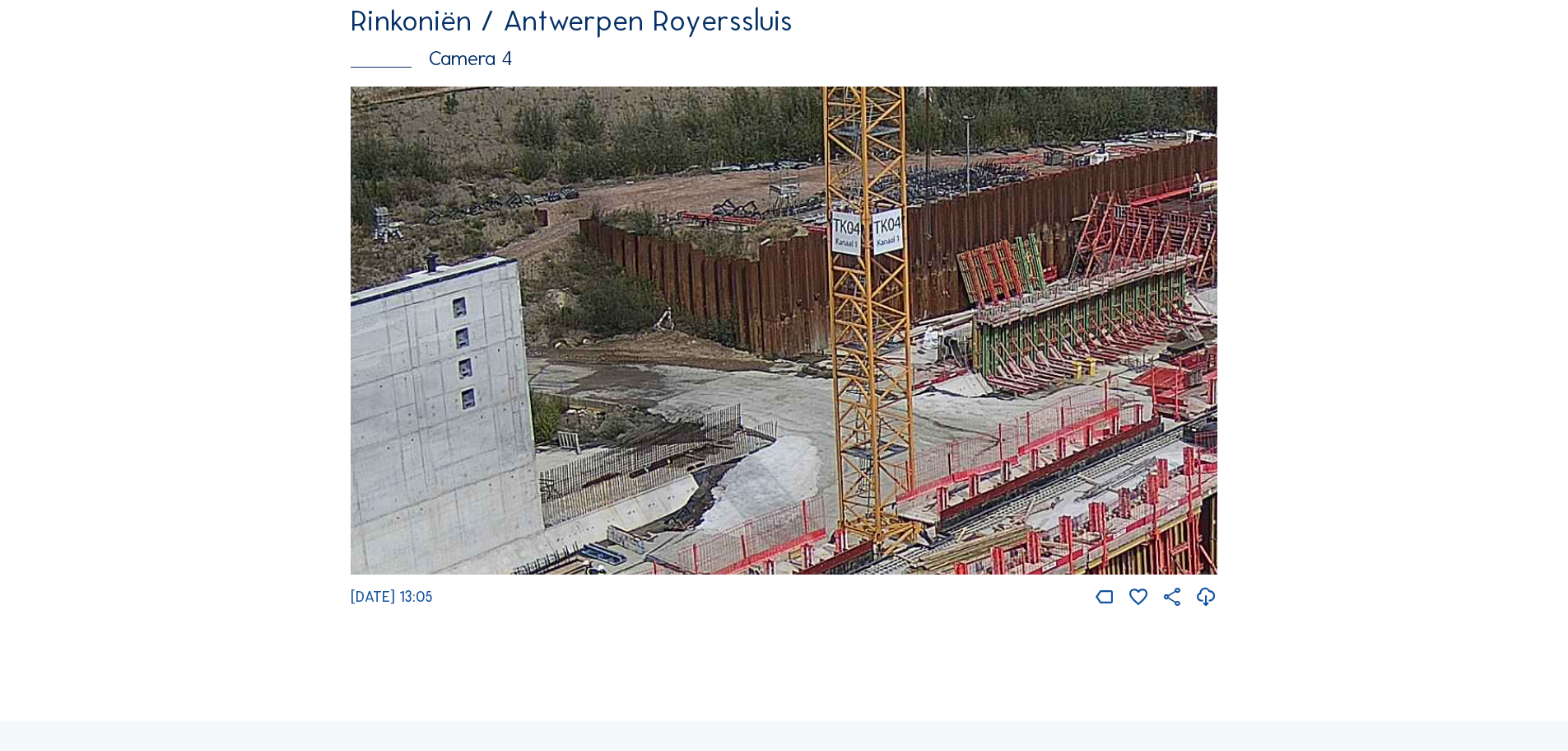
drag, startPoint x: 557, startPoint y: 461, endPoint x: 659, endPoint y: 452, distance: 102.4
click at [765, 424] on img at bounding box center [784, 330] width 867 height 488
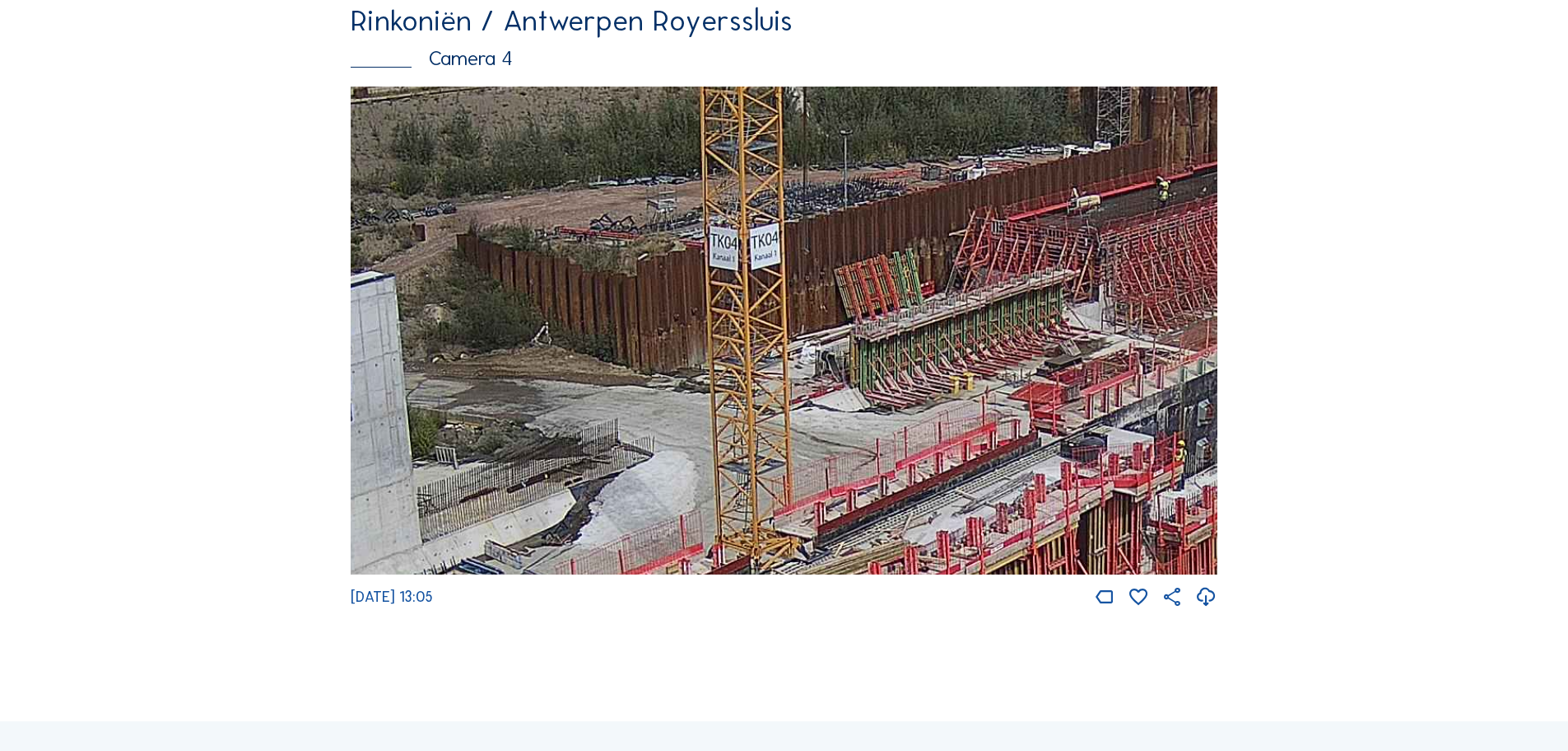
drag, startPoint x: 827, startPoint y: 437, endPoint x: 709, endPoint y: 450, distance: 118.7
click at [709, 450] on img at bounding box center [784, 330] width 867 height 488
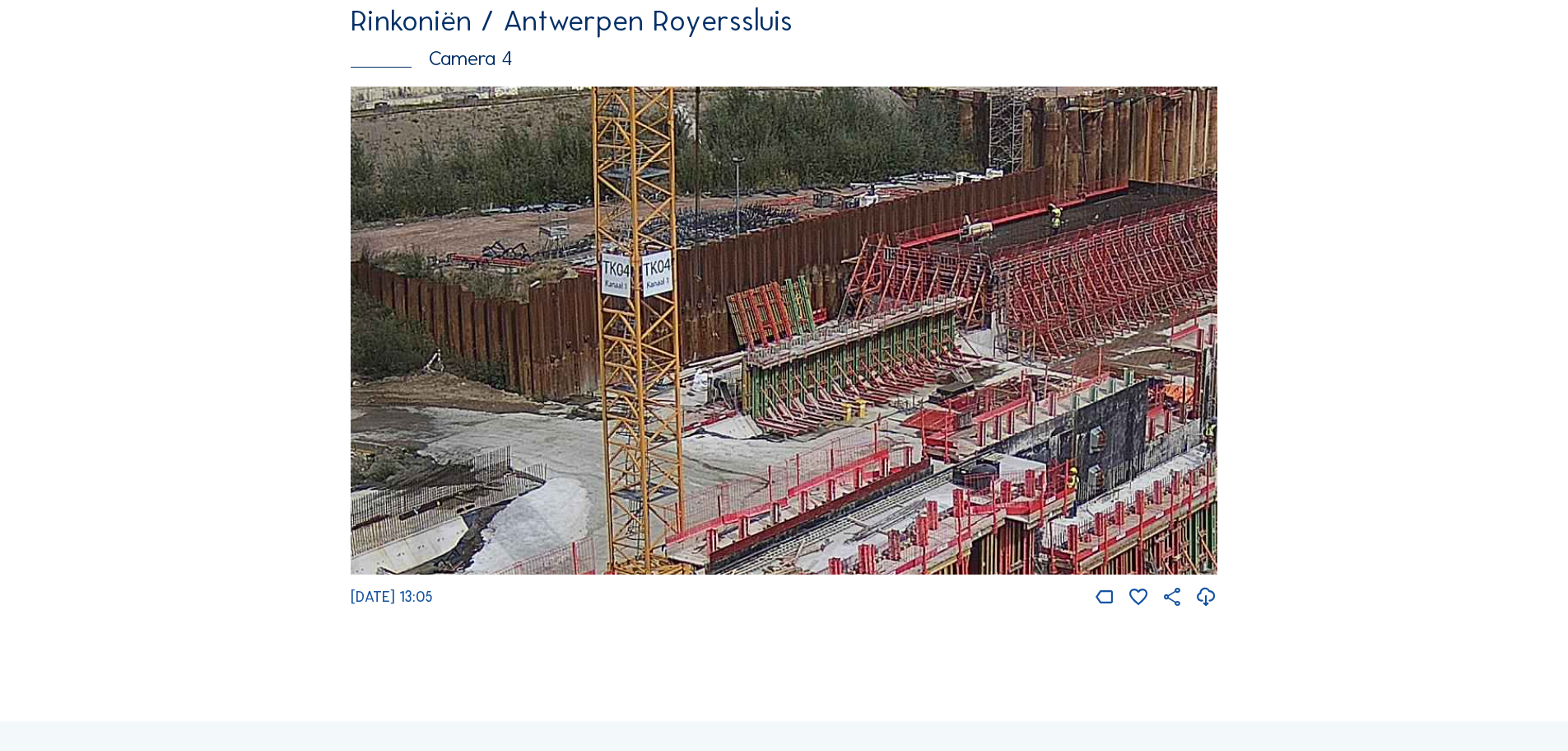
drag, startPoint x: 779, startPoint y: 454, endPoint x: 744, endPoint y: 461, distance: 35.7
click at [744, 461] on img at bounding box center [784, 330] width 867 height 488
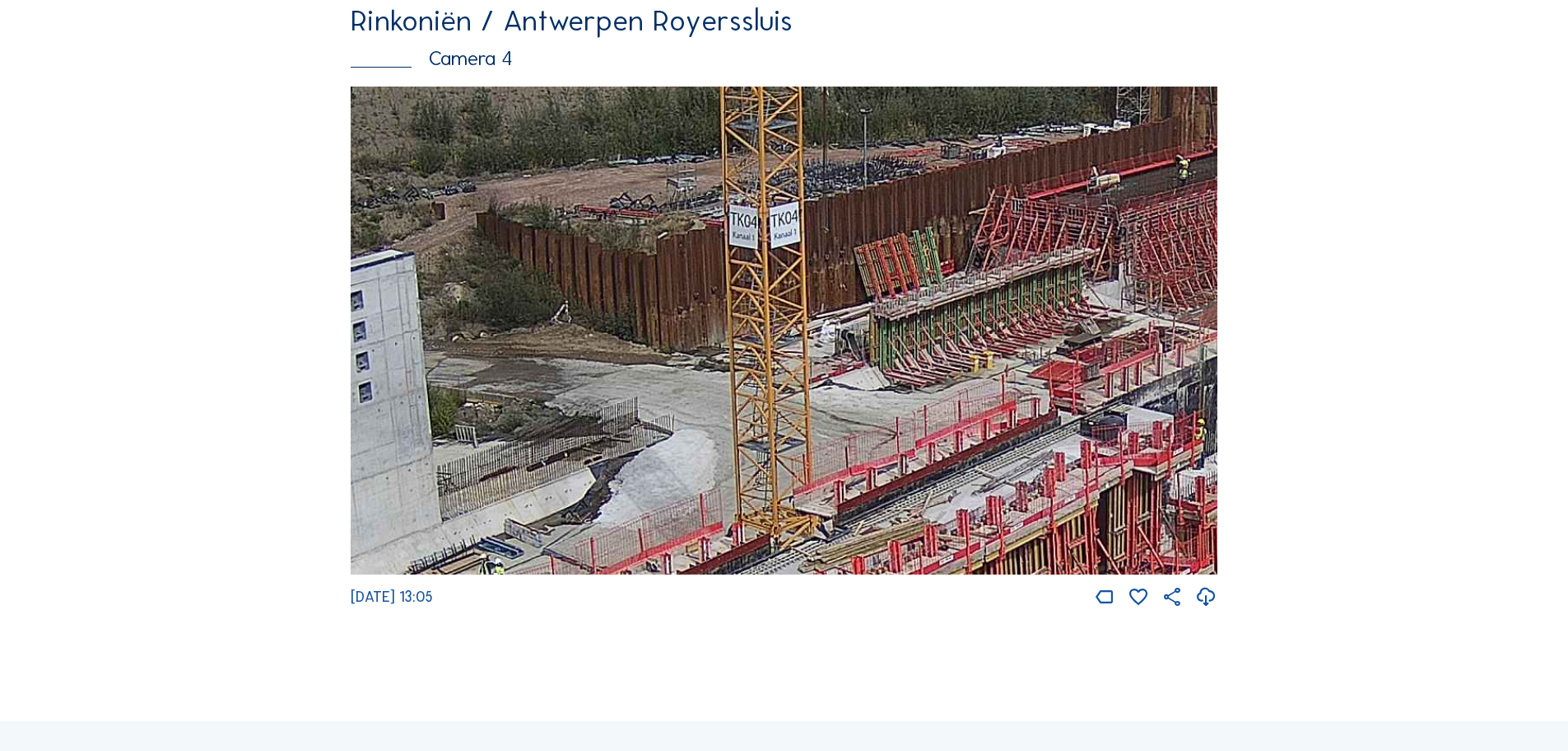
drag, startPoint x: 587, startPoint y: 490, endPoint x: 682, endPoint y: 446, distance: 104.7
click at [682, 446] on img at bounding box center [784, 330] width 867 height 488
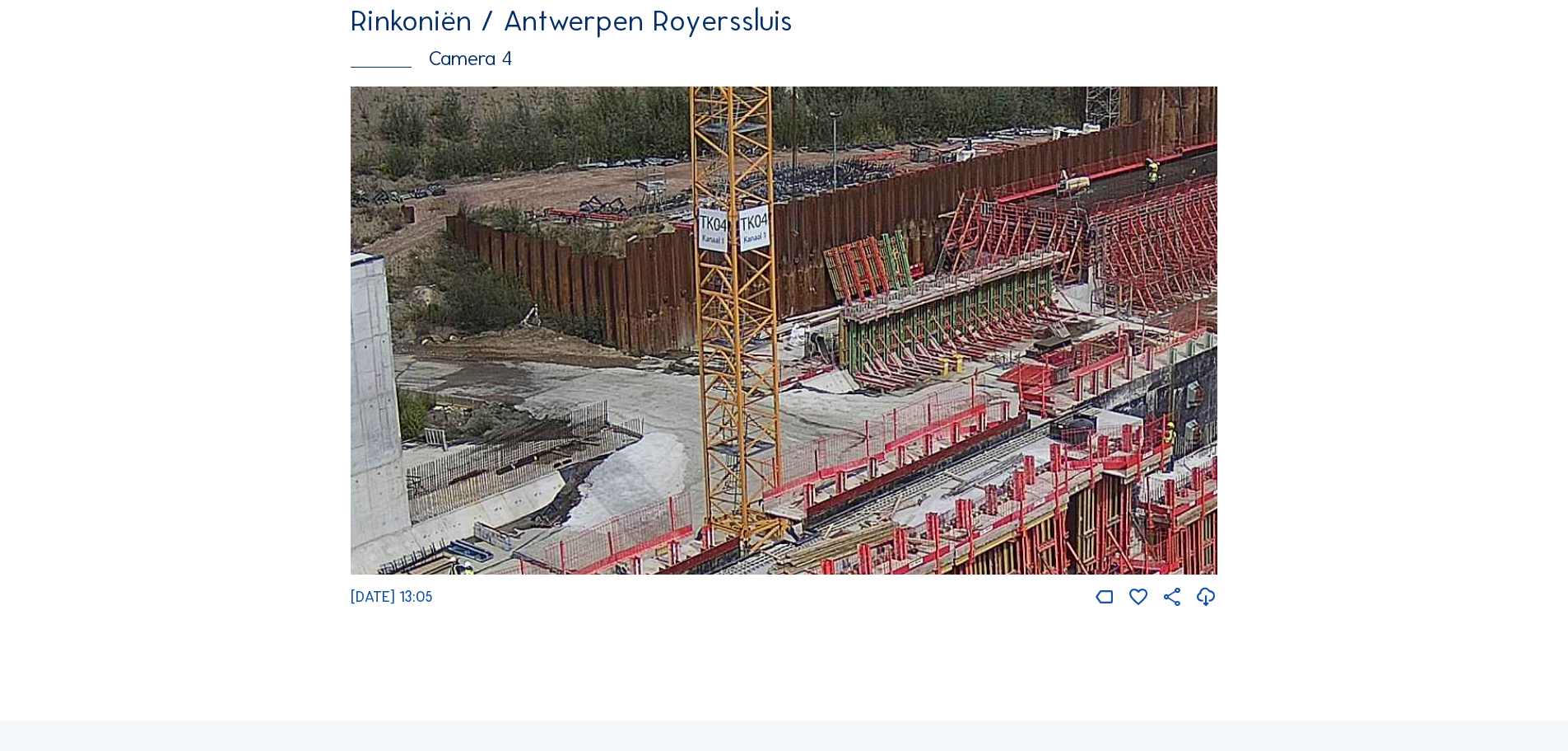
drag, startPoint x: 872, startPoint y: 396, endPoint x: 733, endPoint y: 415, distance: 140.3
click at [733, 415] on img at bounding box center [784, 330] width 867 height 488
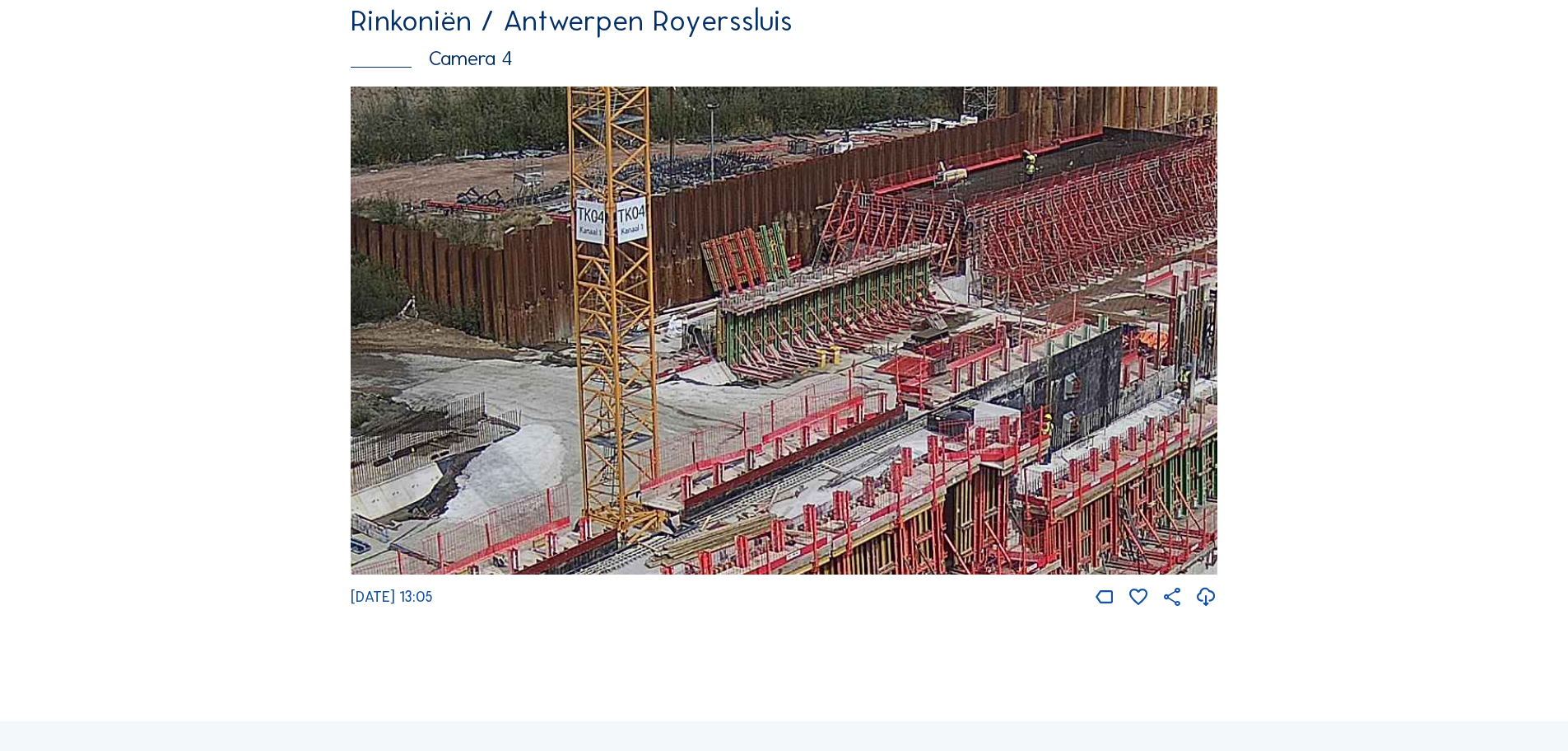
drag, startPoint x: 731, startPoint y: 456, endPoint x: 746, endPoint y: 428, distance: 31.8
click at [746, 428] on img at bounding box center [784, 330] width 867 height 488
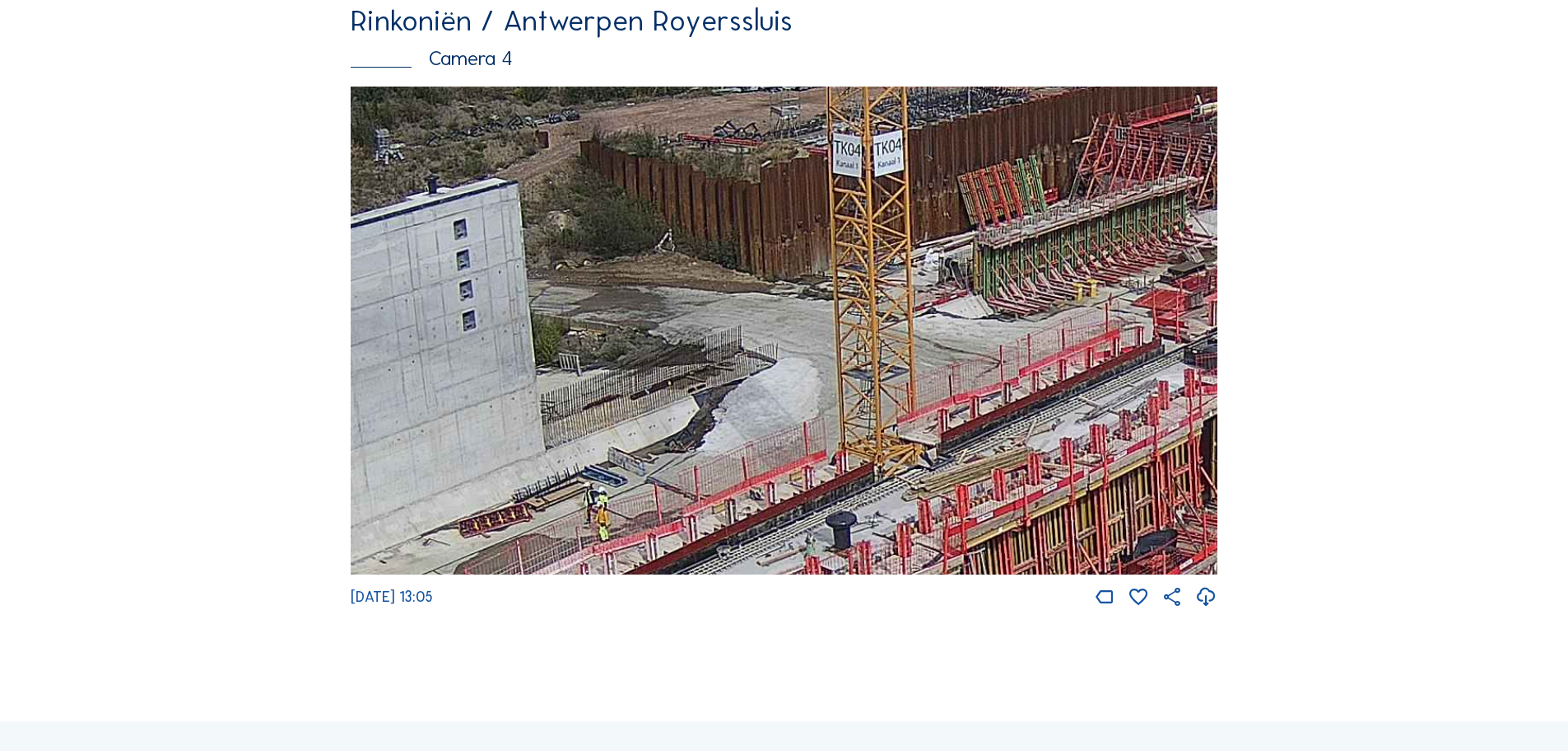
drag, startPoint x: 690, startPoint y: 364, endPoint x: 1005, endPoint y: 293, distance: 322.9
click at [1005, 293] on img at bounding box center [784, 330] width 867 height 488
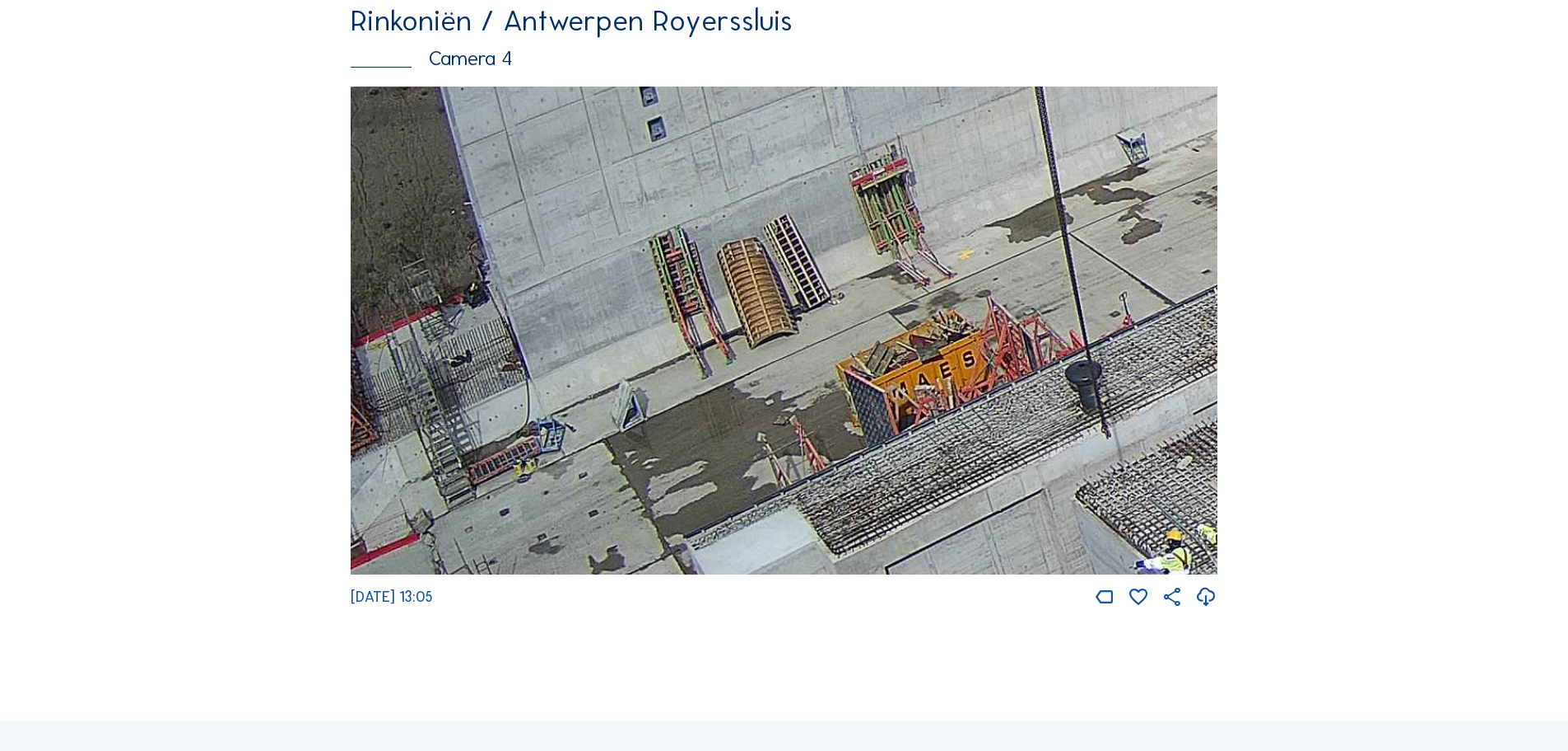
drag, startPoint x: 775, startPoint y: 414, endPoint x: 1488, endPoint y: 66, distance: 793.4
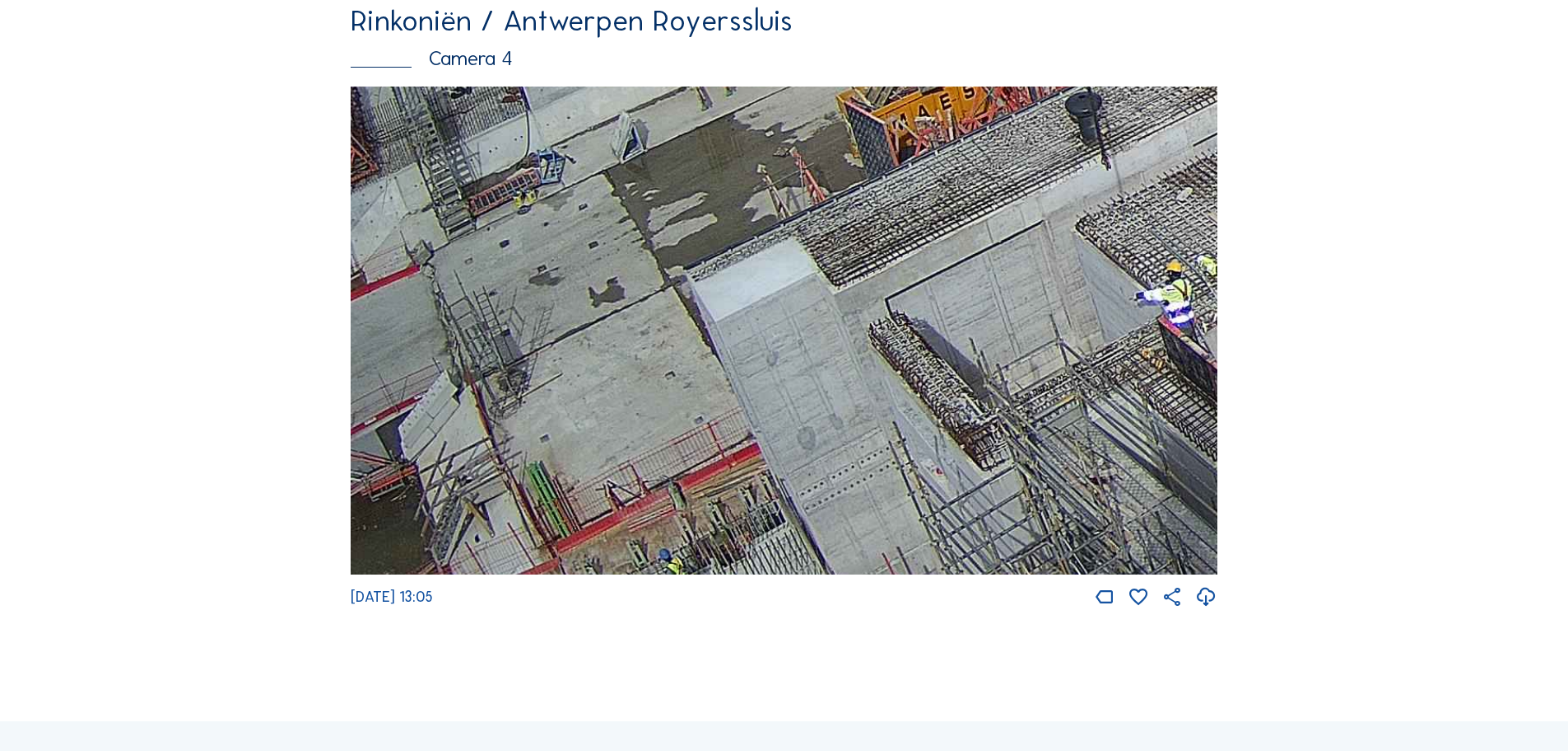
drag, startPoint x: 724, startPoint y: 287, endPoint x: 1130, endPoint y: 34, distance: 478.4
click at [1130, 34] on div "Rinkoniën / Antwerpen Royerssluis Camera 4 Mo 22 Sep 2025 13:05" at bounding box center [784, 307] width 867 height 603
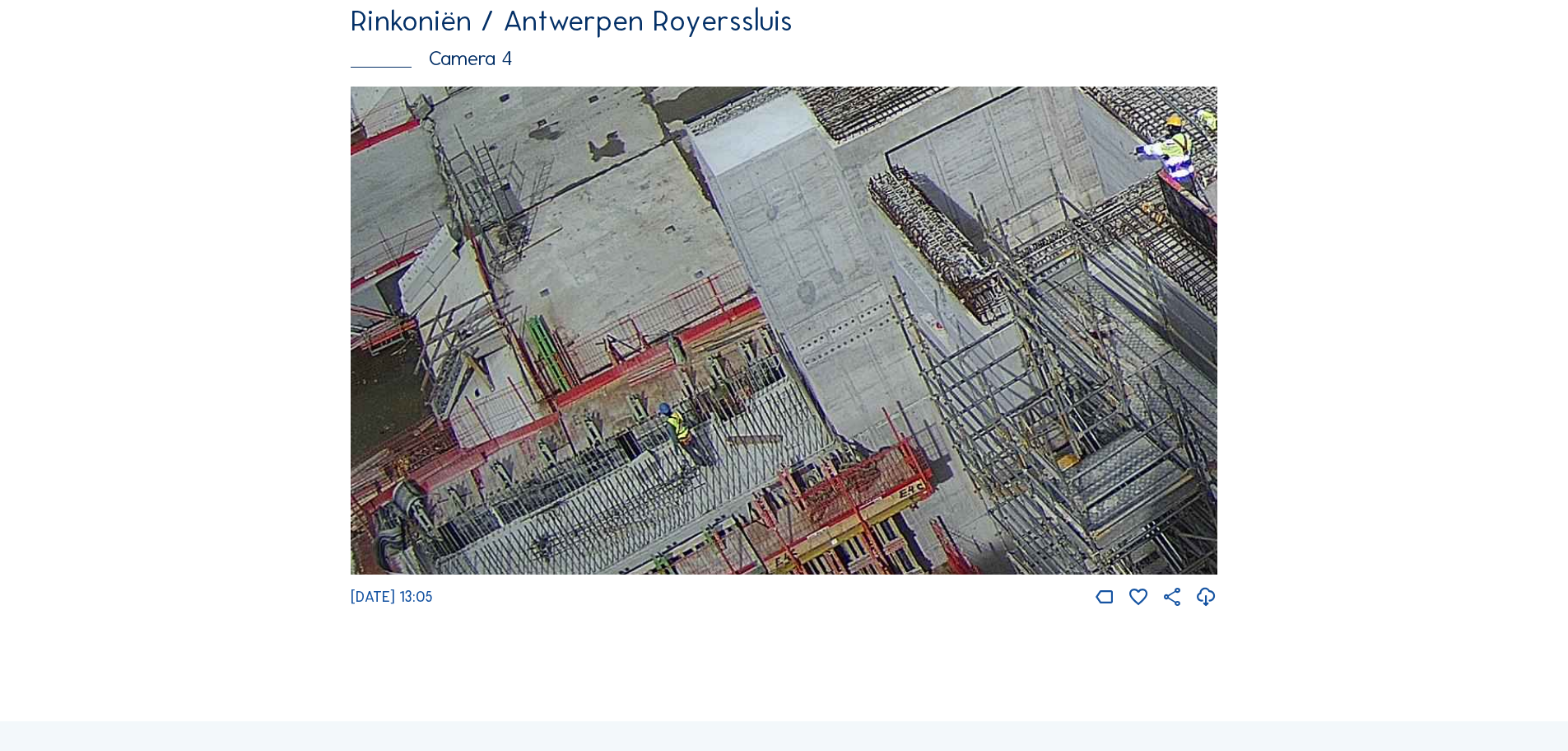
drag, startPoint x: 722, startPoint y: 313, endPoint x: 1203, endPoint y: 23, distance: 561.7
drag, startPoint x: 1111, startPoint y: 490, endPoint x: 1219, endPoint y: 194, distance: 315.1
click at [1216, 200] on img at bounding box center [784, 330] width 867 height 488
drag, startPoint x: 617, startPoint y: 391, endPoint x: 821, endPoint y: 216, distance: 268.8
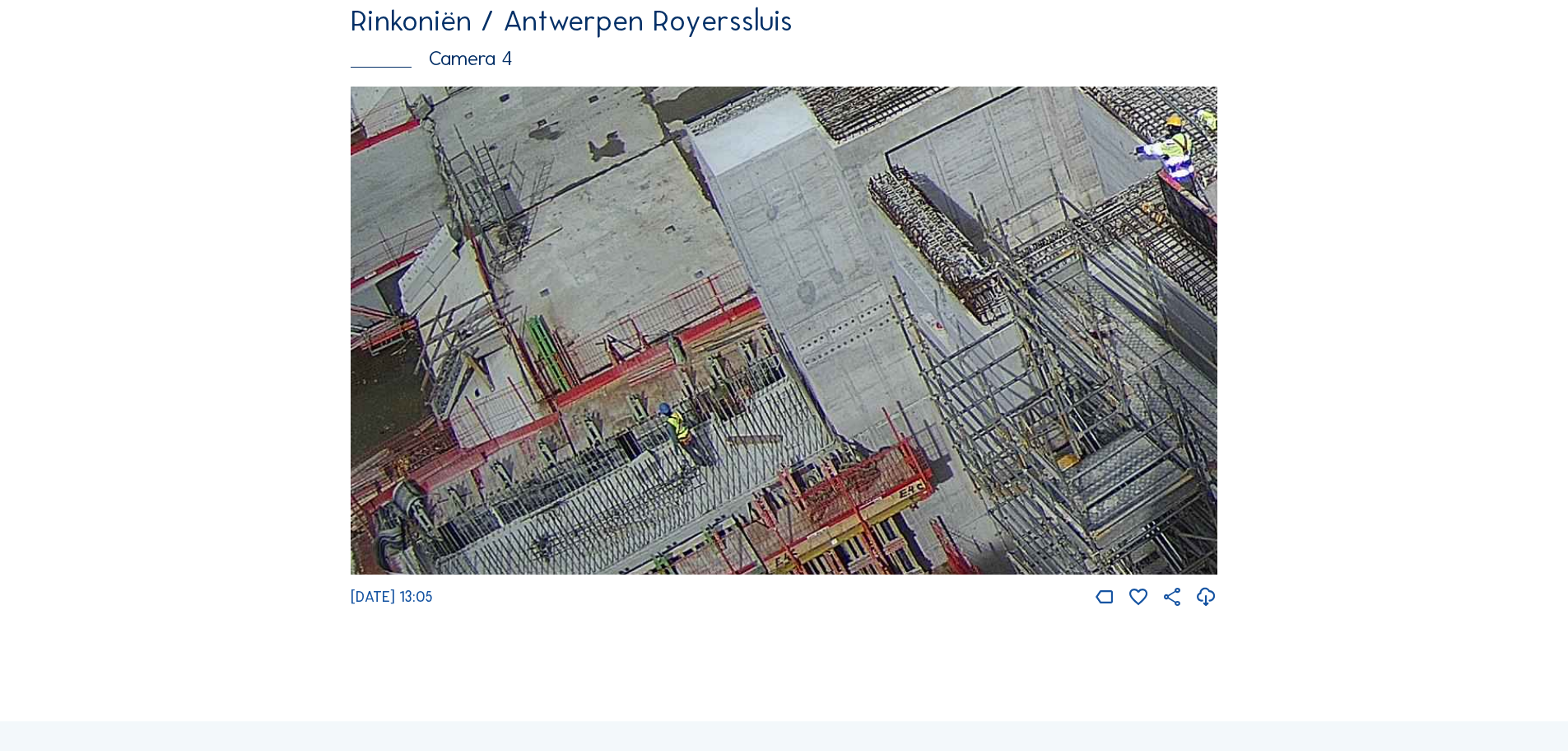
click at [821, 216] on img at bounding box center [784, 330] width 867 height 488
